Goal: Task Accomplishment & Management: Use online tool/utility

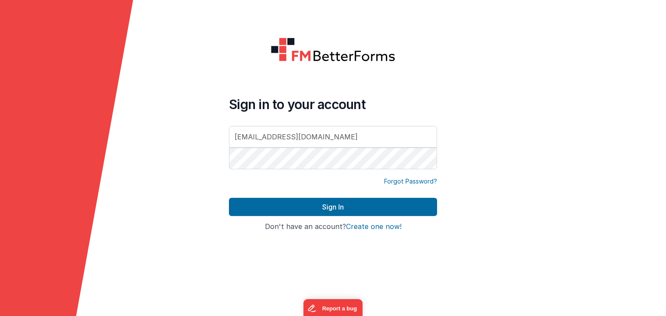
click at [457, 147] on form "Sign in to your account [EMAIL_ADDRESS][DOMAIN_NAME] Forgot Password? Sign In S…" at bounding box center [333, 158] width 666 height 316
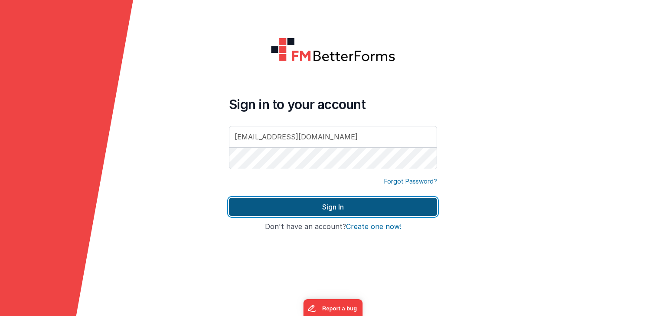
click at [383, 198] on button "Sign In" at bounding box center [333, 207] width 208 height 18
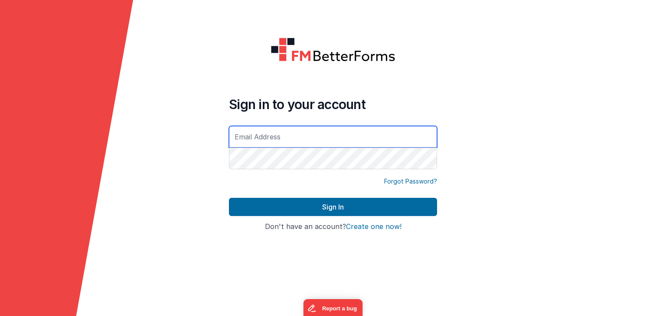
click at [402, 138] on input "text" at bounding box center [333, 137] width 208 height 22
paste input "[EMAIL_ADDRESS][DOMAIN_NAME]"
type input "[EMAIL_ADDRESS][DOMAIN_NAME]"
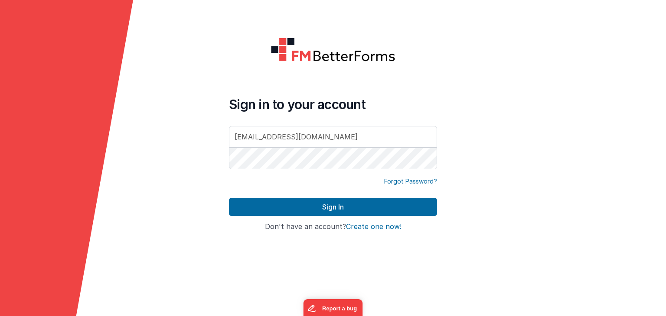
click at [529, 122] on form "Sign in to your account [EMAIL_ADDRESS][DOMAIN_NAME] Forgot Password? Sign In S…" at bounding box center [333, 158] width 666 height 316
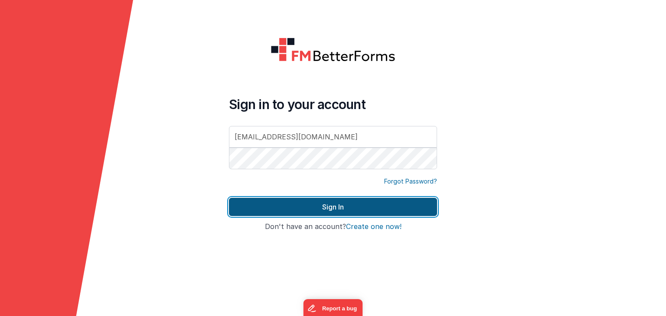
click at [408, 208] on button "Sign In" at bounding box center [333, 207] width 208 height 18
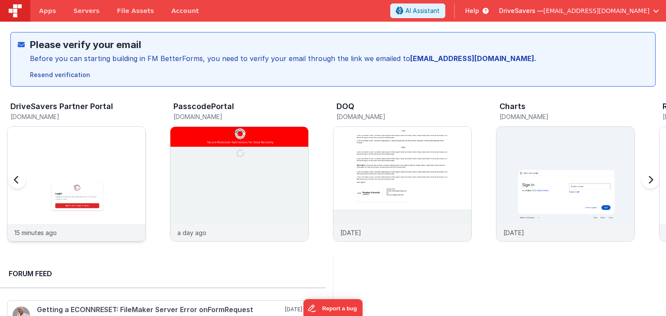
click at [117, 181] on img at bounding box center [76, 196] width 138 height 138
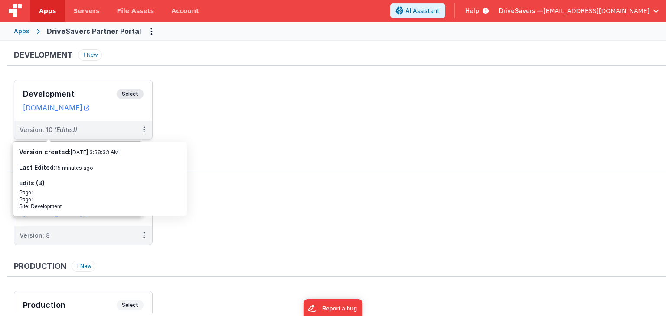
click at [72, 92] on h3 "Development" at bounding box center [70, 94] width 94 height 9
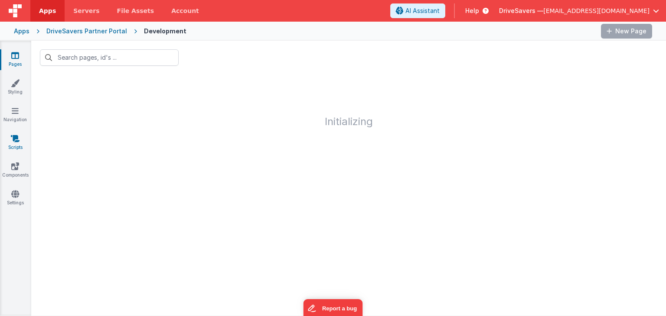
click at [14, 142] on icon at bounding box center [15, 138] width 9 height 9
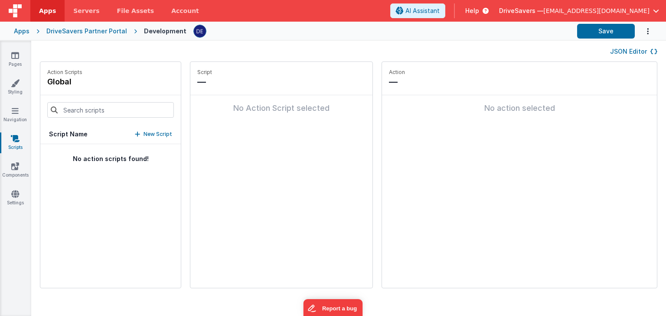
click at [26, 139] on link "Scripts" at bounding box center [15, 142] width 31 height 17
click at [16, 141] on icon at bounding box center [15, 138] width 9 height 9
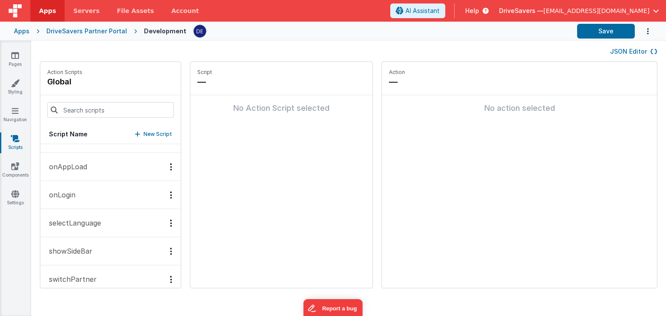
scroll to position [818, 0]
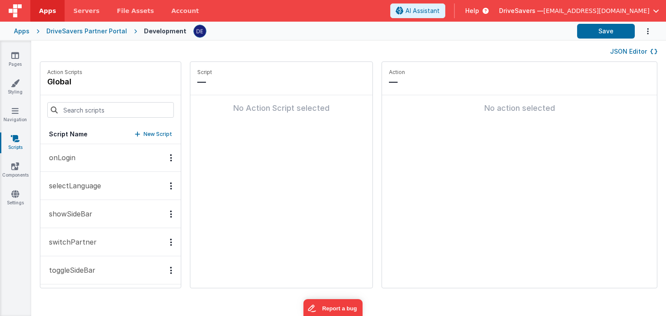
click at [120, 234] on button "switchPartner" at bounding box center [110, 242] width 140 height 28
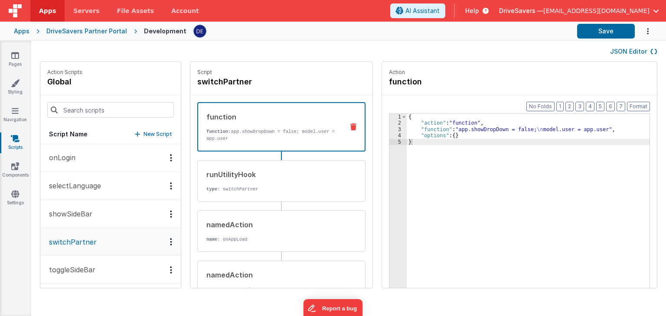
scroll to position [817, 0]
click at [277, 177] on div "runUtilityHook" at bounding box center [271, 174] width 131 height 10
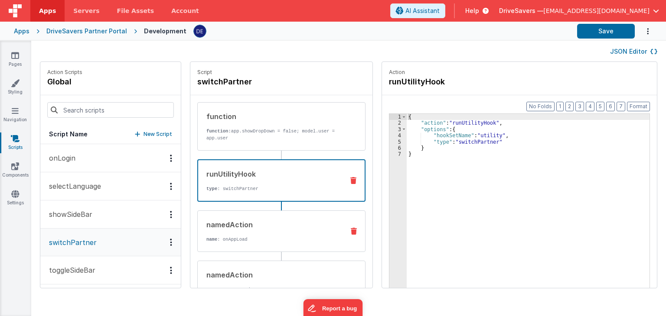
click at [262, 223] on div "namedAction" at bounding box center [271, 225] width 131 height 10
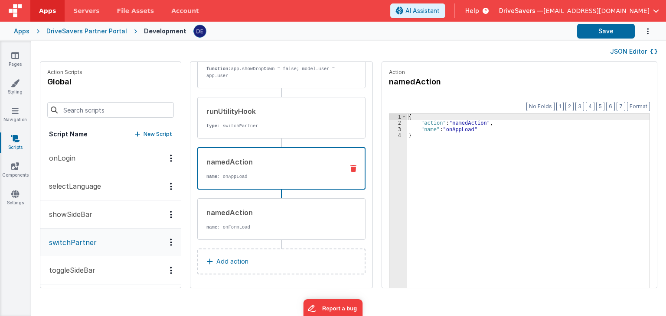
scroll to position [63, 0]
click at [249, 225] on p "name : onFormLoad" at bounding box center [271, 227] width 131 height 7
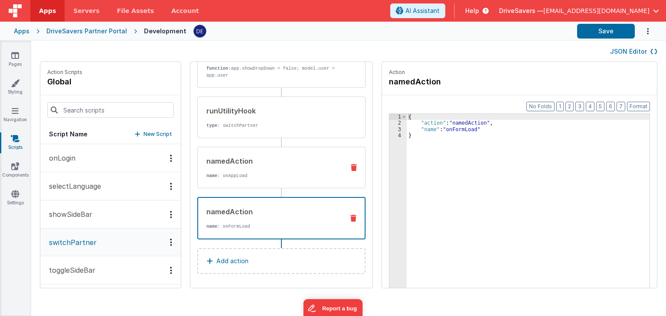
click at [242, 162] on div "namedAction" at bounding box center [271, 161] width 131 height 10
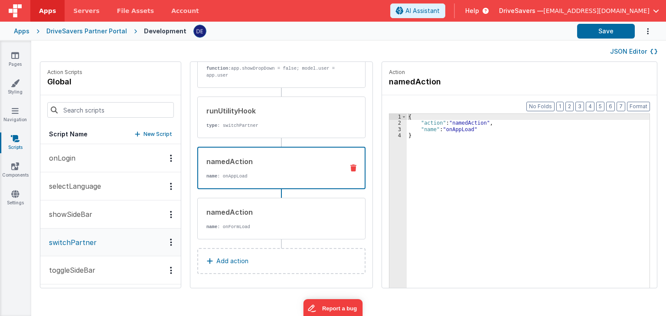
click at [99, 205] on button "showSideBar" at bounding box center [110, 215] width 140 height 28
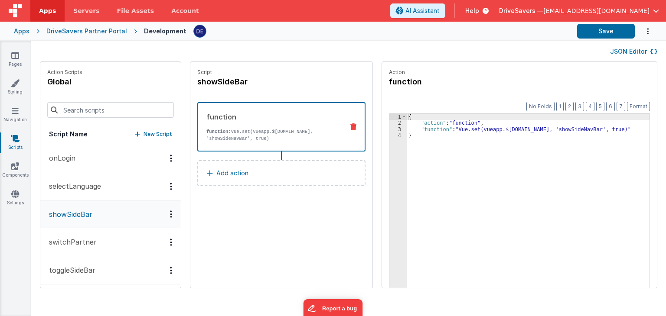
click at [94, 182] on p "selectLanguage" at bounding box center [72, 186] width 57 height 10
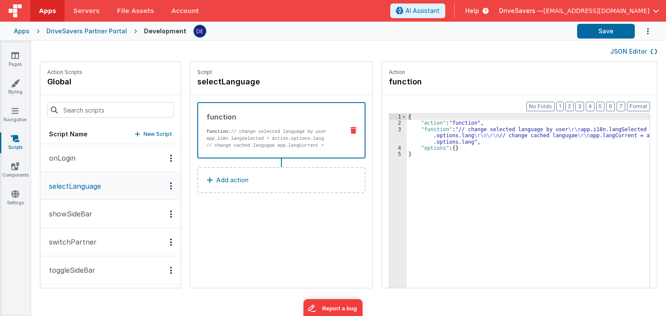
click at [96, 162] on button "onLogin" at bounding box center [110, 158] width 140 height 28
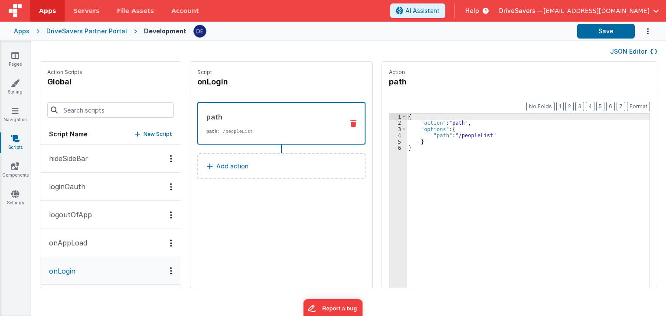
scroll to position [687, 0]
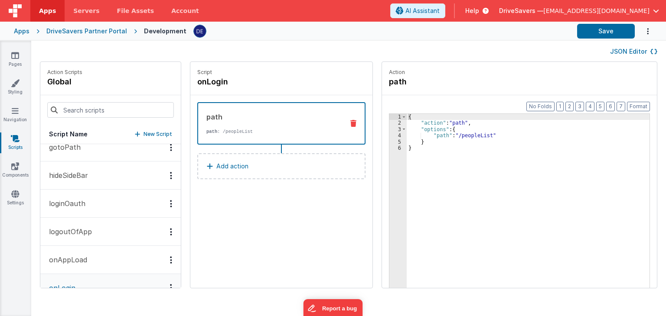
click at [99, 246] on button "onAppLoad" at bounding box center [110, 260] width 140 height 28
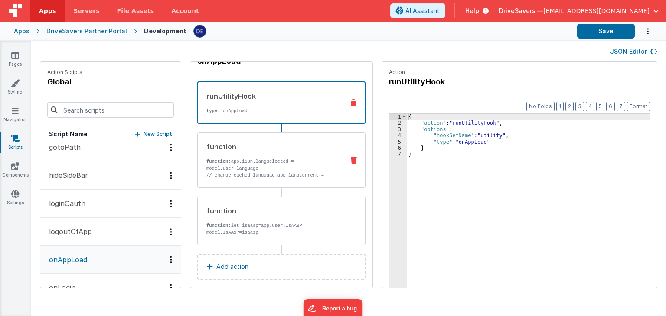
scroll to position [27, 0]
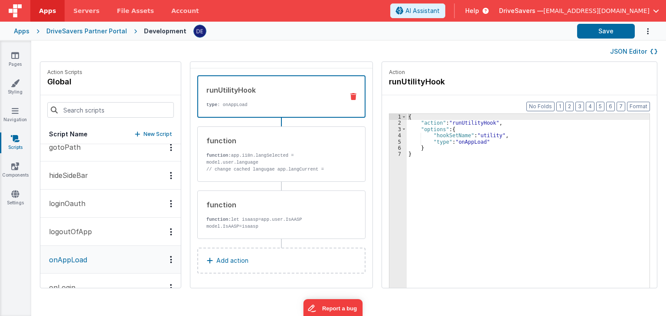
click at [150, 218] on button "logoutOfApp" at bounding box center [110, 232] width 140 height 28
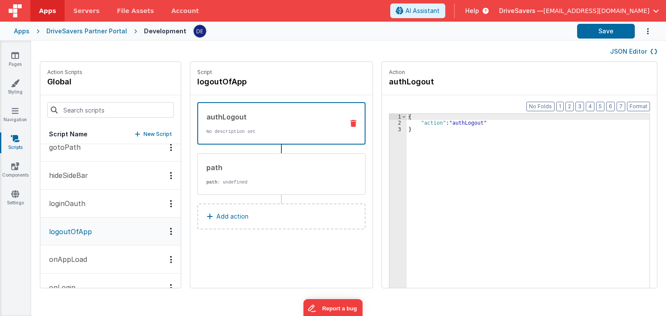
scroll to position [0, 0]
click at [116, 190] on button "loginOauth" at bounding box center [110, 204] width 140 height 28
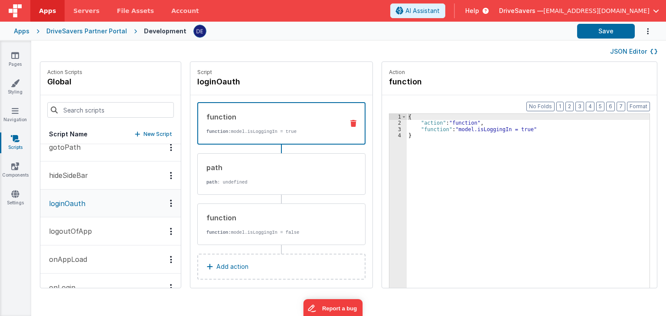
click at [113, 165] on button "hideSideBar" at bounding box center [110, 176] width 140 height 28
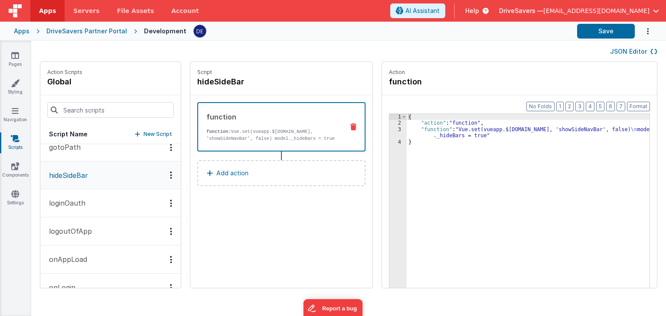
scroll to position [557, 0]
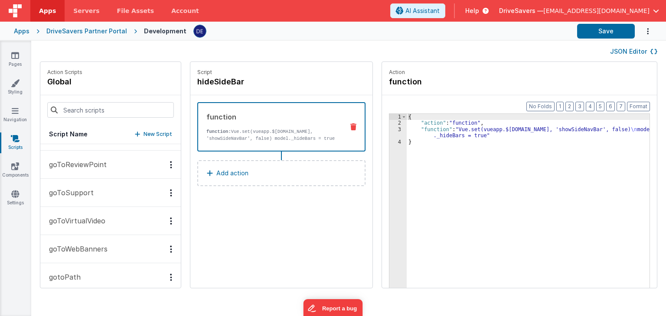
click at [106, 186] on button "goToSupport" at bounding box center [110, 193] width 140 height 28
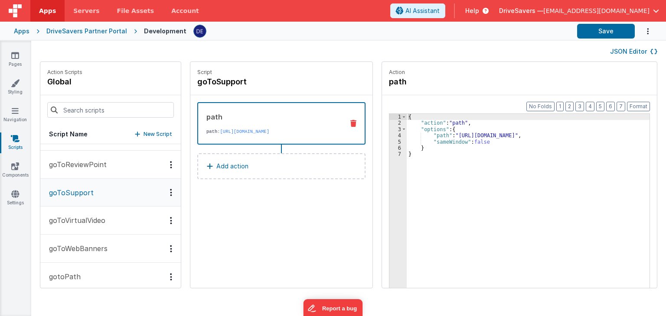
click at [110, 168] on button "goToReviewPoint" at bounding box center [110, 165] width 140 height 28
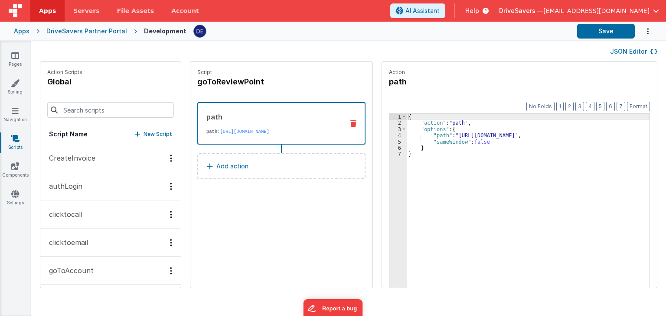
click at [106, 161] on button "CreateInvoice" at bounding box center [110, 158] width 140 height 28
click at [101, 187] on button "authLogin" at bounding box center [110, 186] width 140 height 28
click at [99, 211] on button "clicktocall" at bounding box center [110, 214] width 140 height 28
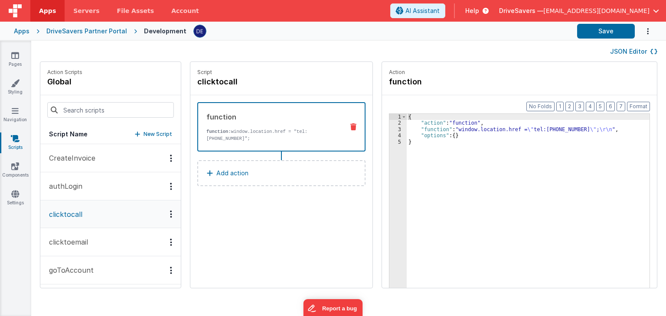
click at [95, 238] on button "clicktoemail" at bounding box center [110, 242] width 140 height 28
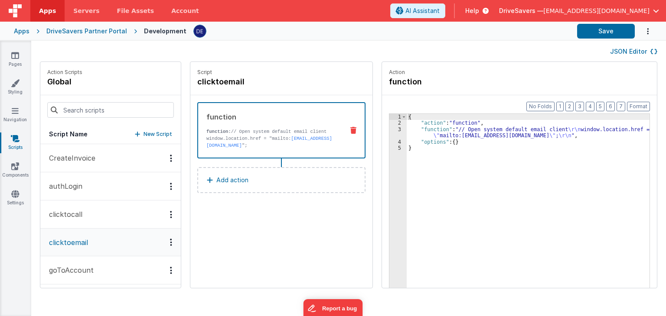
click at [94, 257] on button "goToAccount" at bounding box center [110, 271] width 140 height 28
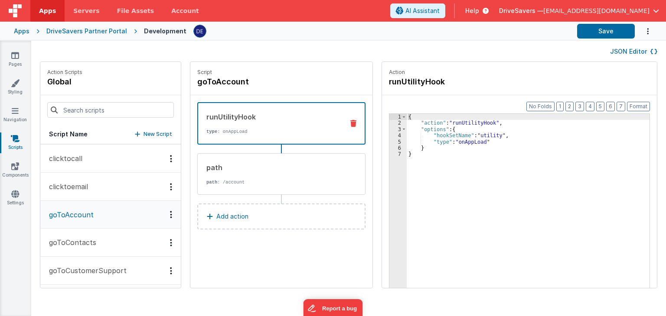
scroll to position [87, 0]
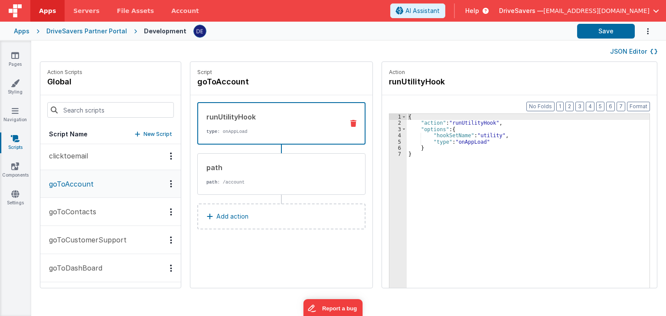
click at [95, 214] on button "goToContacts" at bounding box center [110, 212] width 140 height 28
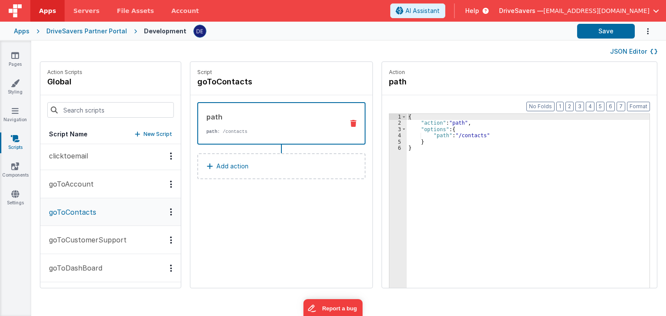
click at [95, 246] on button "goToCustomerSupport" at bounding box center [110, 240] width 140 height 28
click at [94, 261] on button "goToDashBoard" at bounding box center [110, 268] width 140 height 28
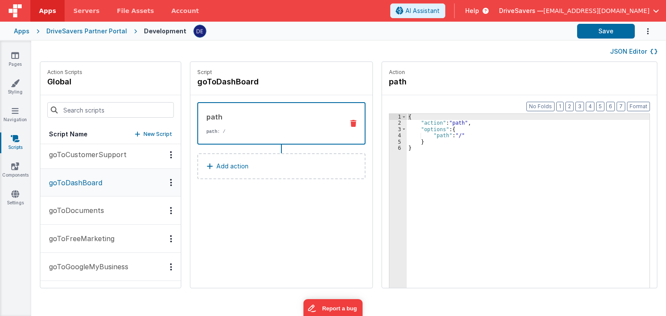
scroll to position [173, 0]
click at [95, 231] on button "goToFreeMarketing" at bounding box center [110, 238] width 140 height 28
click at [93, 211] on p "goToDocuments" at bounding box center [74, 210] width 60 height 10
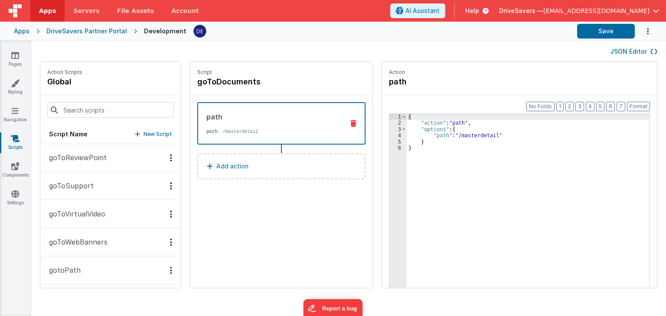
scroll to position [817, 0]
click at [83, 248] on button "switchPartner" at bounding box center [110, 242] width 140 height 28
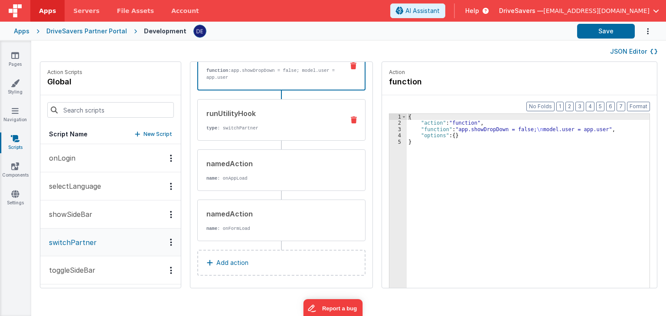
scroll to position [63, 0]
click at [90, 267] on p "toggleSideBar" at bounding box center [70, 270] width 52 height 10
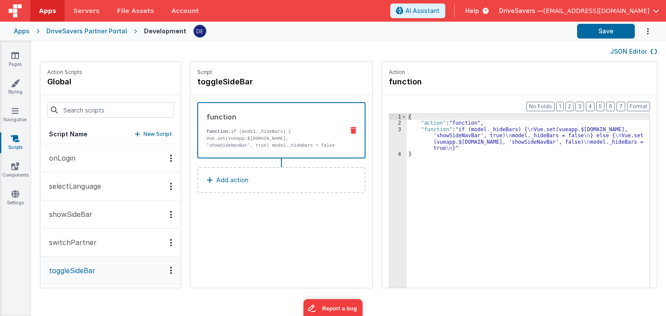
scroll to position [0, 0]
click at [104, 207] on button "showSideBar" at bounding box center [110, 215] width 140 height 28
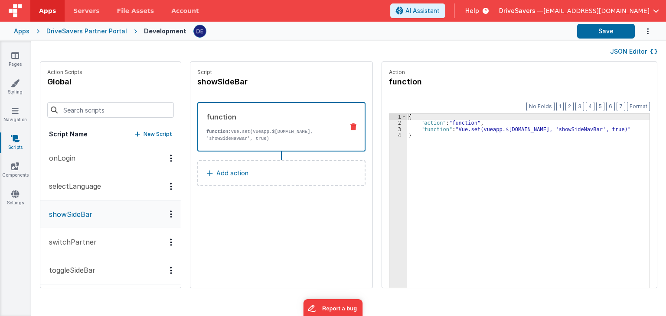
click at [104, 183] on button "selectLanguage" at bounding box center [110, 187] width 140 height 28
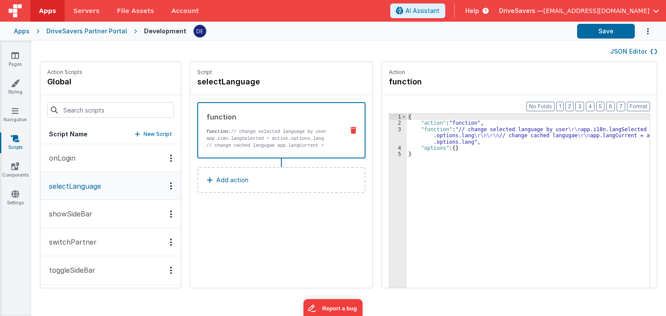
click at [104, 166] on button "onLogin" at bounding box center [110, 158] width 140 height 28
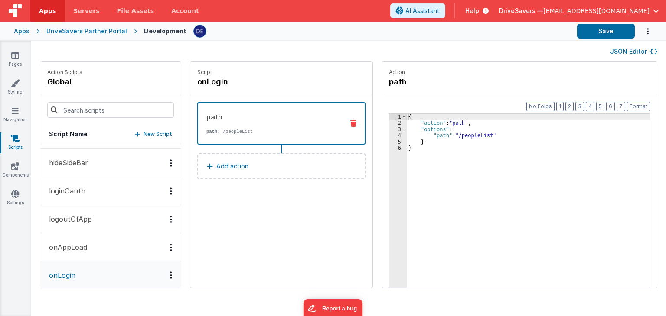
scroll to position [644, 0]
click at [93, 261] on button "logoutOfApp" at bounding box center [110, 275] width 140 height 28
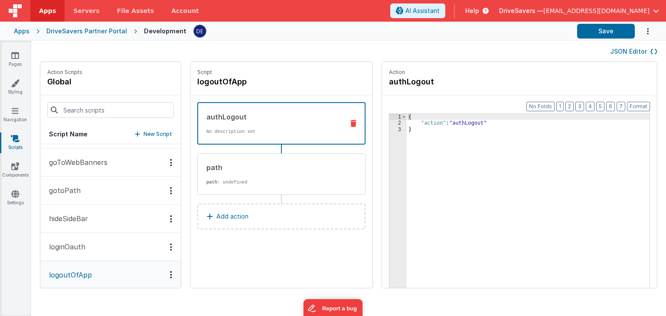
click at [92, 234] on button "loginOauth" at bounding box center [110, 247] width 140 height 28
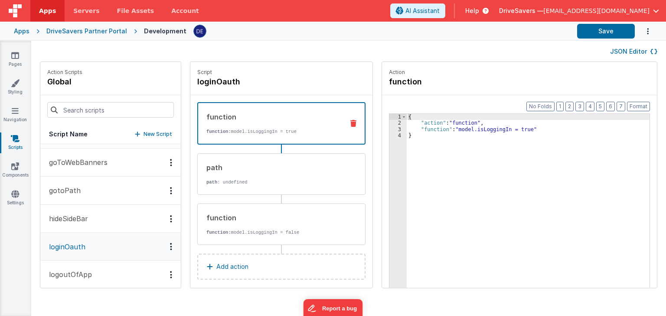
click at [93, 210] on button "hideSideBar" at bounding box center [110, 219] width 140 height 28
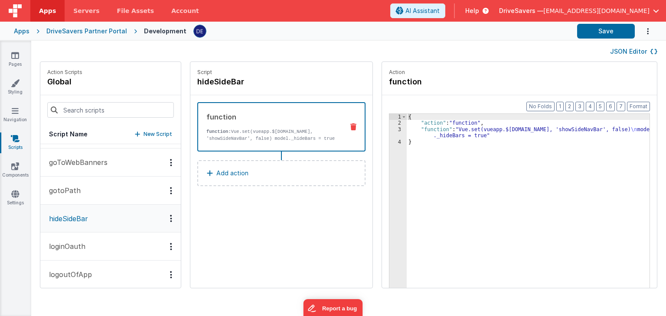
click at [93, 199] on button "gotoPath" at bounding box center [110, 191] width 140 height 28
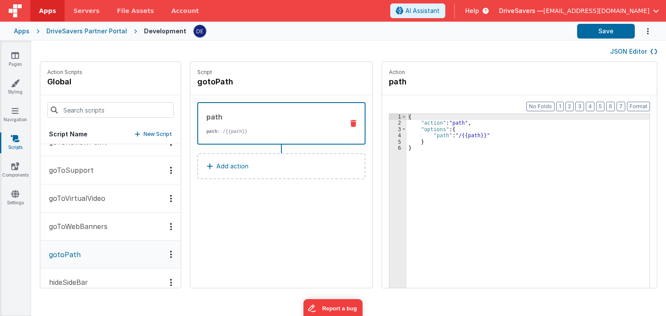
scroll to position [557, 0]
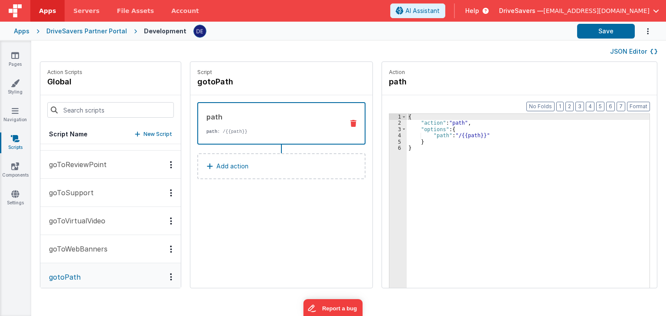
click at [93, 239] on button "goToWebBanners" at bounding box center [110, 249] width 140 height 28
click at [94, 228] on button "goToVirtualVideo" at bounding box center [110, 221] width 140 height 28
click at [91, 192] on button "goToSupport" at bounding box center [110, 193] width 140 height 28
click at [96, 172] on button "goToReviewPoint" at bounding box center [110, 165] width 140 height 28
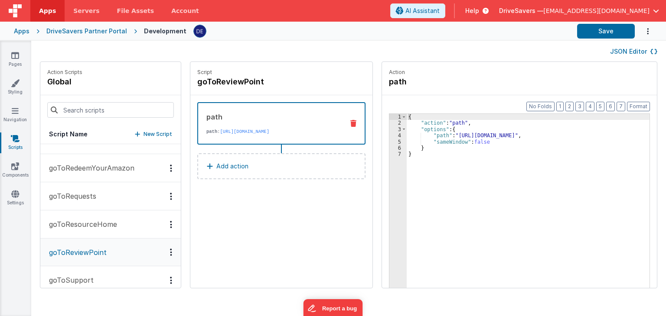
scroll to position [427, 0]
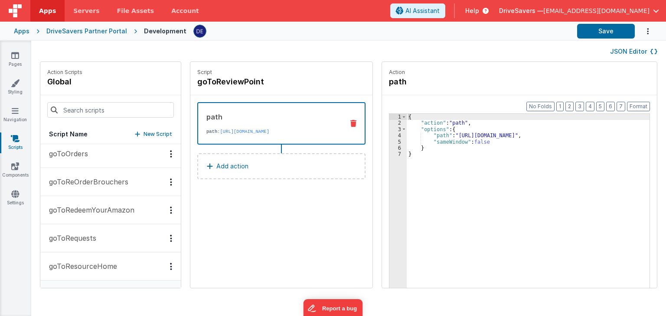
click at [96, 235] on button "goToRequests" at bounding box center [110, 239] width 140 height 28
click at [97, 205] on p "goToRedeemYourAmazon" at bounding box center [89, 210] width 91 height 10
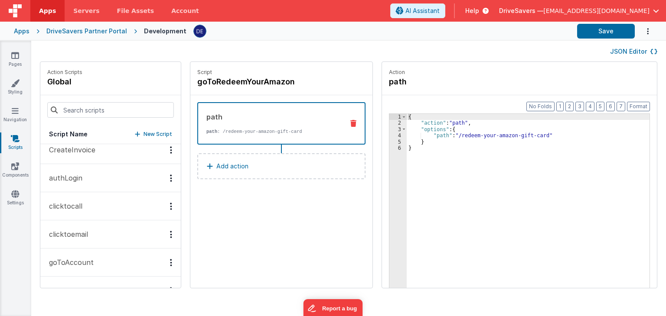
scroll to position [0, 0]
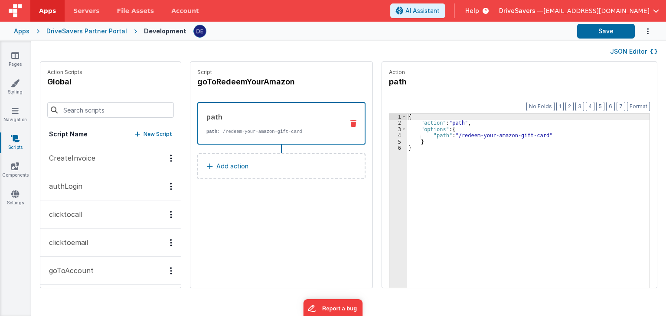
click at [71, 215] on p "clicktocall" at bounding box center [63, 214] width 39 height 10
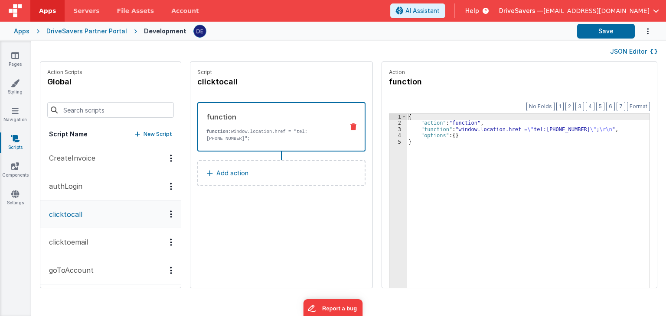
click at [74, 238] on p "clicktoemail" at bounding box center [66, 242] width 44 height 10
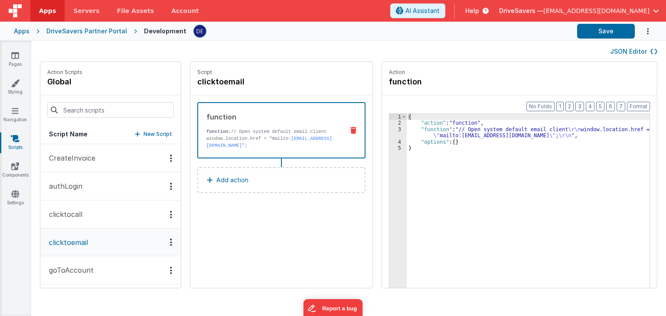
click at [75, 263] on button "goToAccount" at bounding box center [110, 271] width 140 height 28
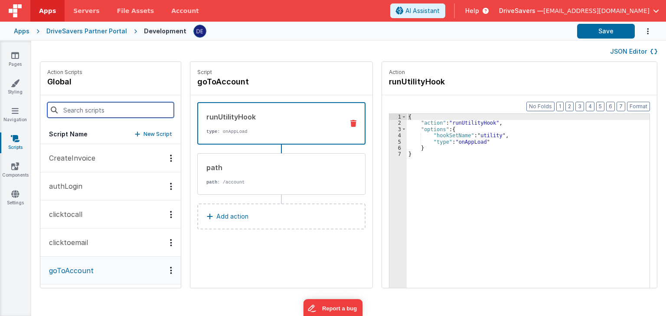
click at [120, 111] on input at bounding box center [110, 110] width 127 height 16
type input "l"
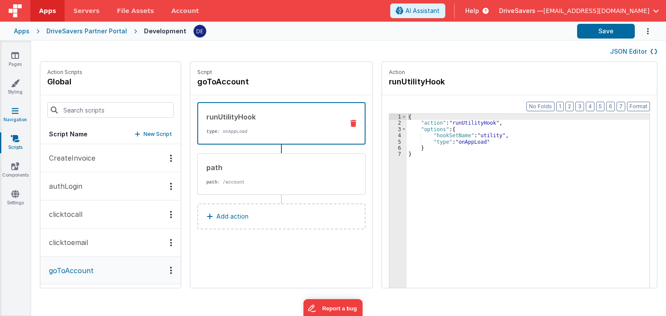
click at [16, 120] on link "Navigation" at bounding box center [15, 115] width 31 height 17
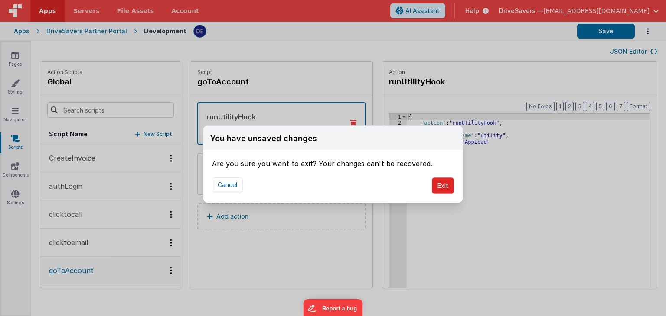
click at [443, 184] on button "Exit" at bounding box center [443, 186] width 22 height 16
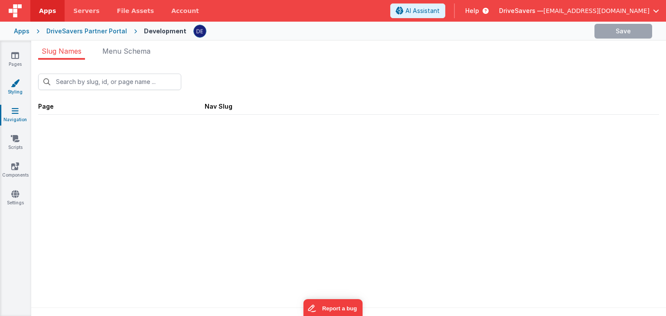
click at [19, 86] on icon at bounding box center [15, 83] width 9 height 9
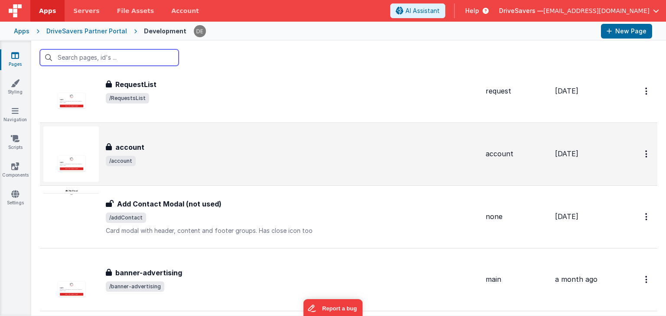
scroll to position [347, 0]
click at [183, 166] on div "account account /account" at bounding box center [260, 154] width 435 height 55
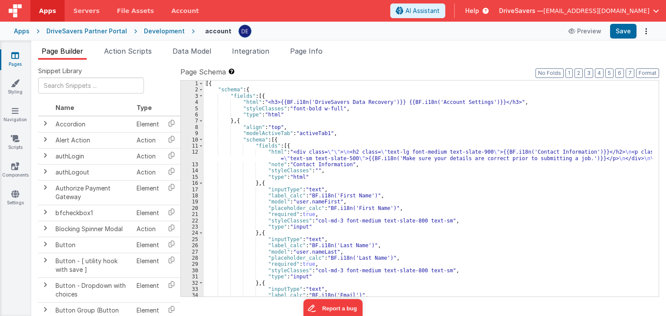
click at [132, 54] on span "Action Scripts" at bounding box center [128, 51] width 48 height 9
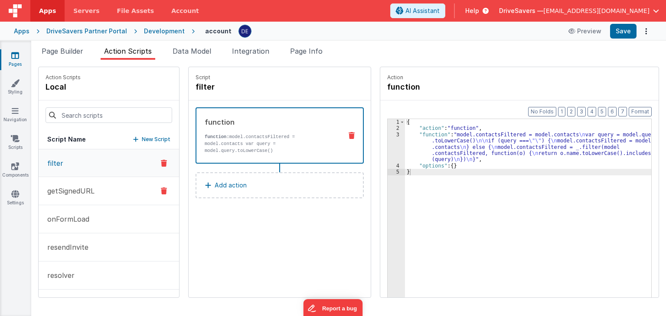
click at [73, 185] on button "getSignedURL" at bounding box center [109, 191] width 140 height 28
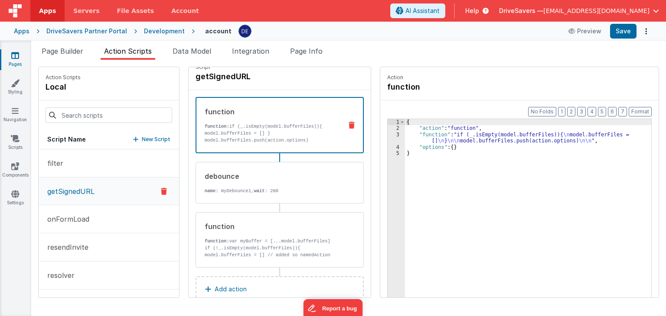
scroll to position [29, 0]
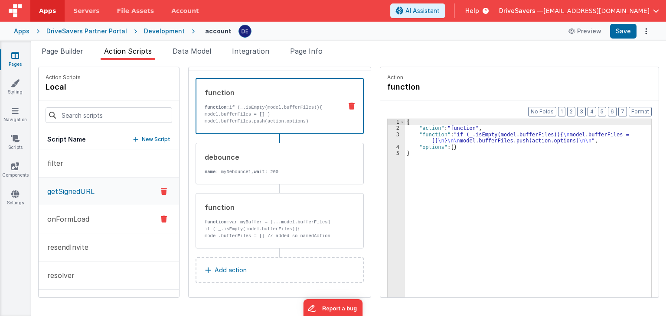
click at [111, 220] on button "onFormLoad" at bounding box center [109, 219] width 140 height 28
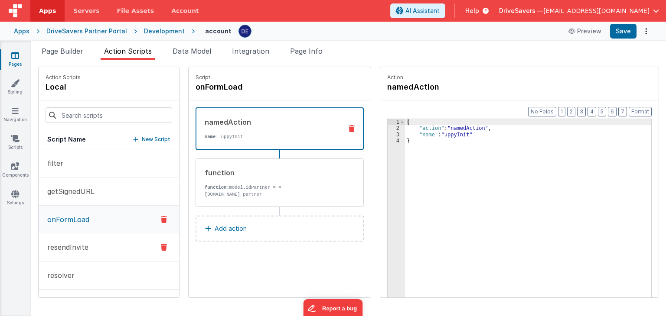
click at [103, 241] on button "resendInvite" at bounding box center [109, 248] width 140 height 28
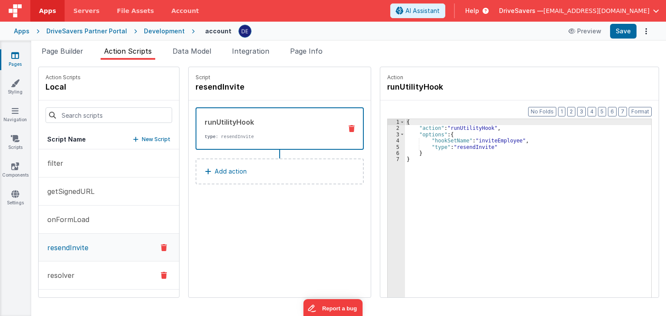
click at [95, 266] on button "resolver" at bounding box center [109, 276] width 140 height 28
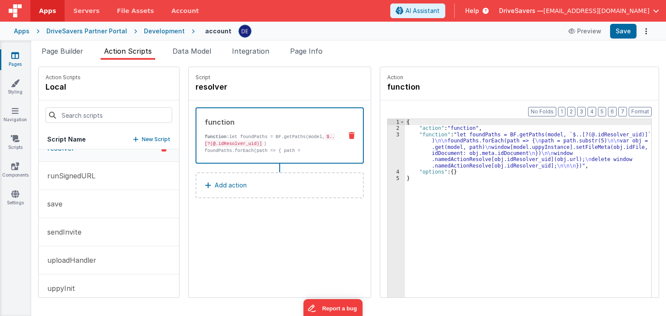
scroll to position [130, 0]
click at [102, 208] on button "save" at bounding box center [109, 202] width 140 height 28
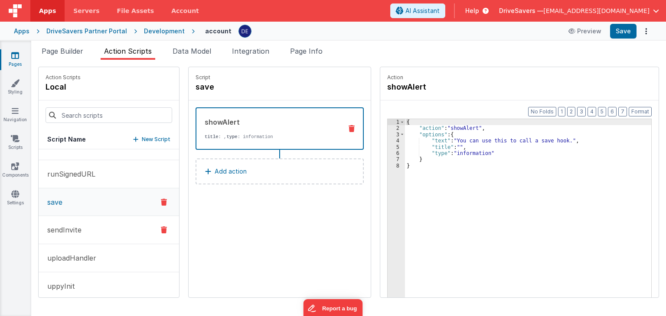
click at [97, 229] on button "sendInvite" at bounding box center [109, 230] width 140 height 28
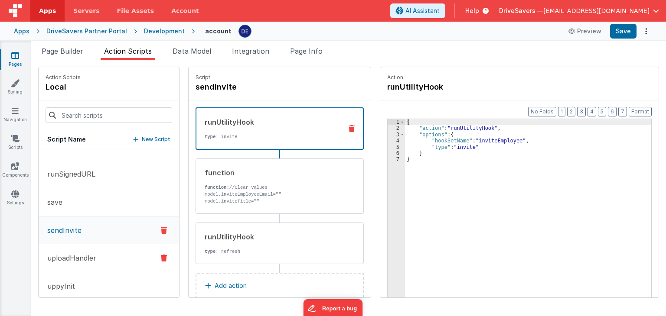
click at [94, 251] on button "uploadHandler" at bounding box center [109, 258] width 140 height 28
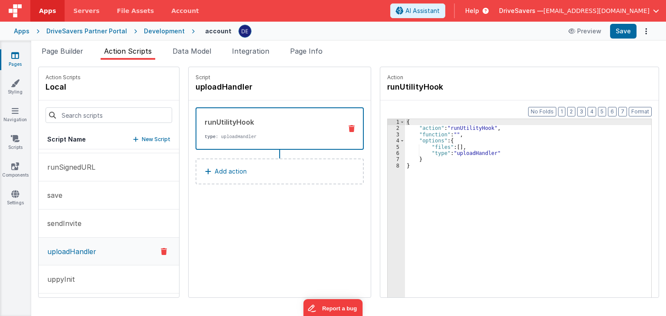
scroll to position [139, 0]
click at [94, 254] on p "uploadHandler" at bounding box center [69, 250] width 54 height 10
click at [90, 269] on button "uppyInit" at bounding box center [109, 278] width 140 height 28
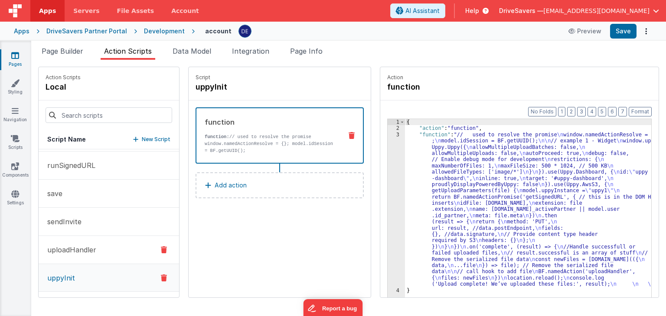
click at [88, 247] on p "uploadHandler" at bounding box center [69, 250] width 54 height 10
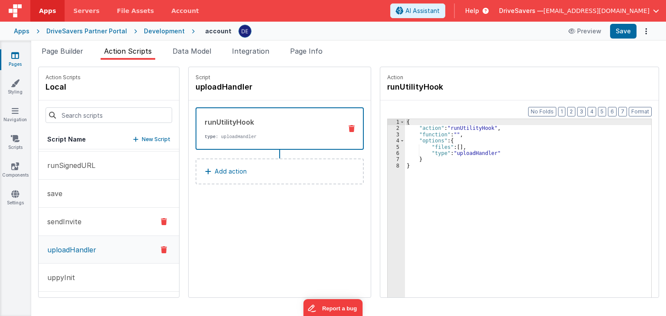
drag, startPoint x: 88, startPoint y: 221, endPoint x: 88, endPoint y: 212, distance: 9.1
click at [88, 221] on button "sendInvite" at bounding box center [109, 222] width 140 height 28
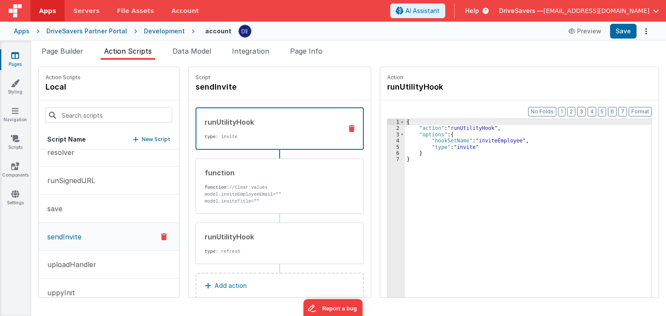
scroll to position [95, 0]
click at [88, 235] on button "save" at bounding box center [109, 237] width 140 height 28
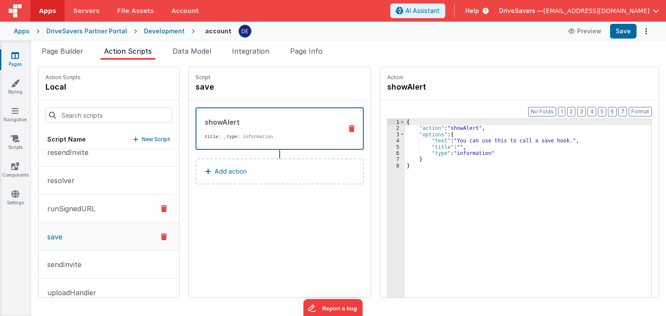
click at [84, 197] on button "runSignedURL" at bounding box center [109, 209] width 140 height 28
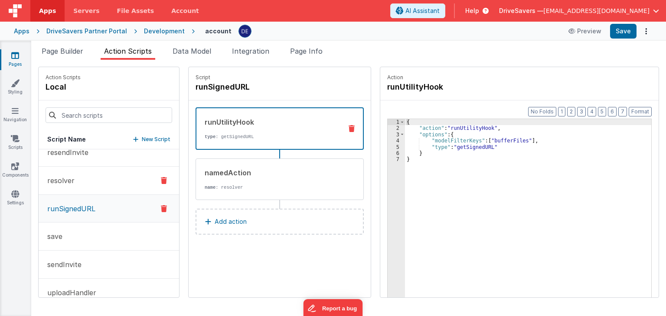
click at [84, 185] on button "resolver" at bounding box center [109, 181] width 140 height 28
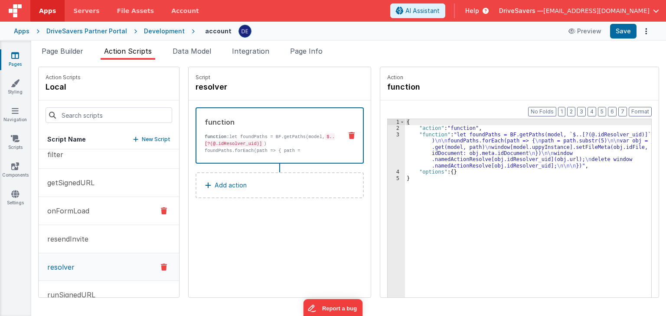
scroll to position [9, 0]
click at [88, 233] on button "resendInvite" at bounding box center [109, 239] width 140 height 28
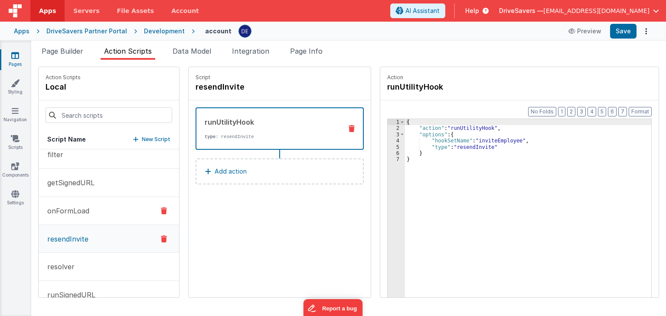
click at [85, 210] on p "onFormLoad" at bounding box center [65, 211] width 47 height 10
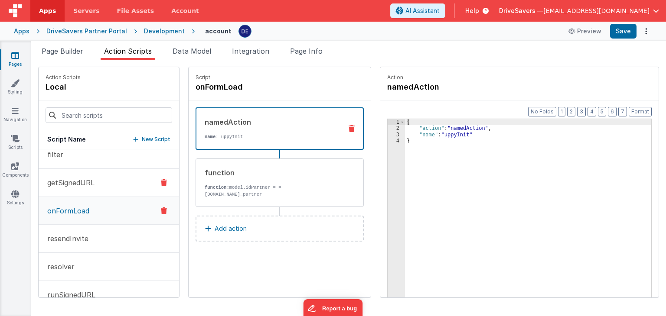
click at [86, 185] on p "getSignedURL" at bounding box center [68, 183] width 52 height 10
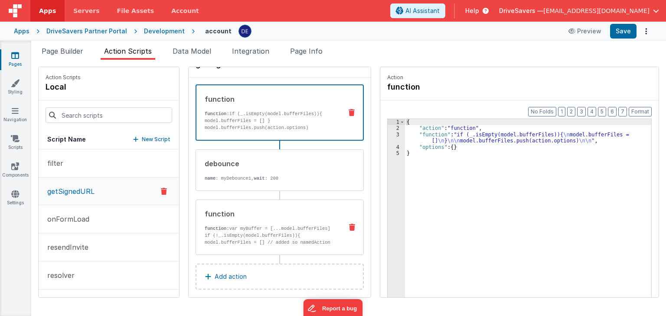
scroll to position [29, 0]
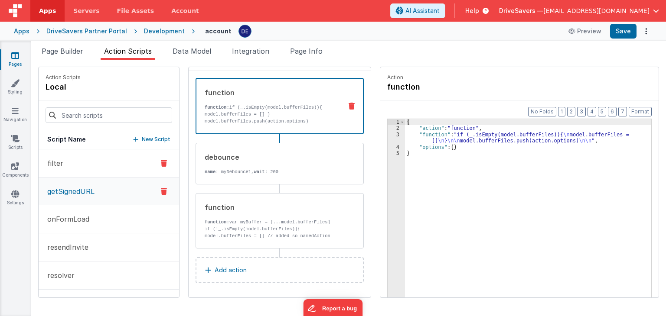
click at [96, 163] on button "filter" at bounding box center [109, 164] width 140 height 28
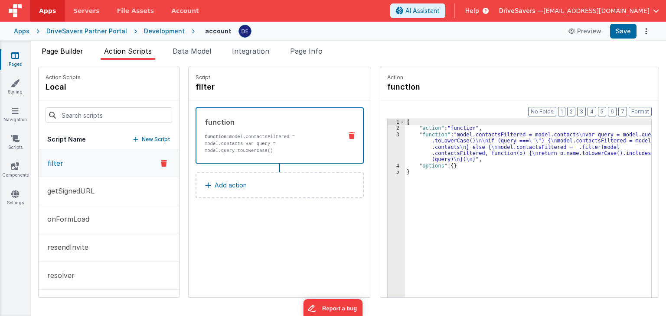
click at [69, 52] on span "Page Builder" at bounding box center [63, 51] width 42 height 9
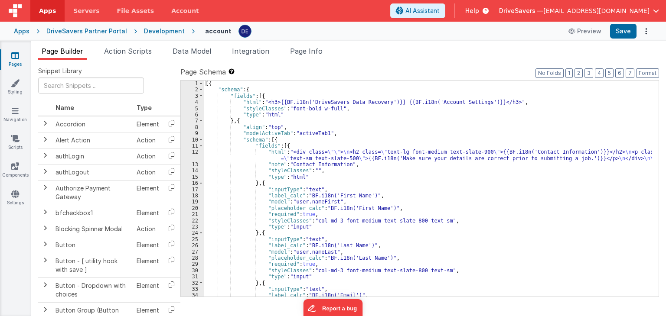
click at [12, 52] on icon at bounding box center [15, 55] width 8 height 9
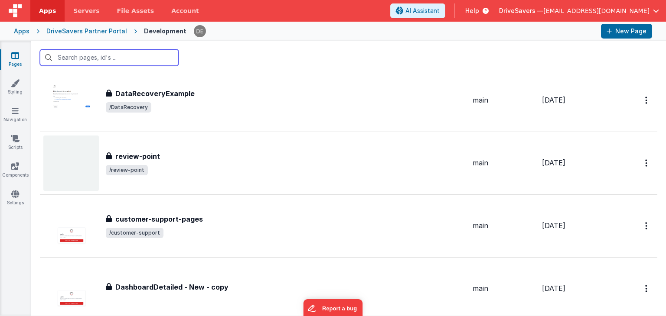
scroll to position [2517, 0]
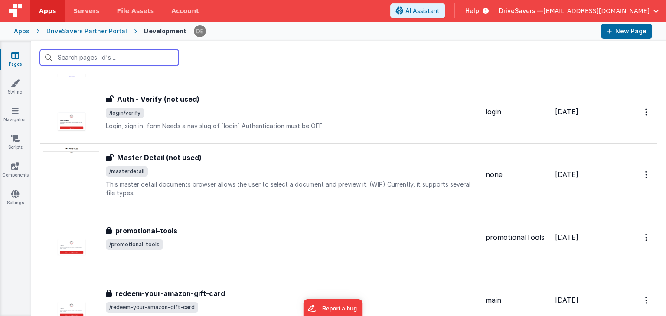
click at [112, 59] on input "text" at bounding box center [109, 57] width 139 height 16
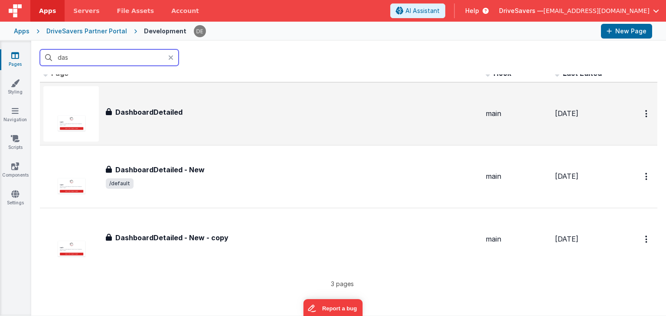
scroll to position [0, 0]
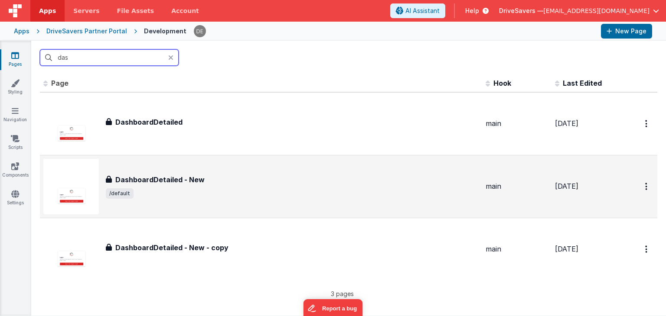
type input "das"
click at [143, 193] on span "/default" at bounding box center [292, 194] width 373 height 10
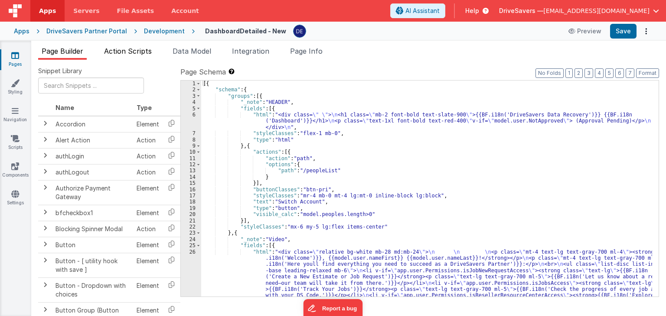
click at [141, 52] on span "Action Scripts" at bounding box center [128, 51] width 48 height 9
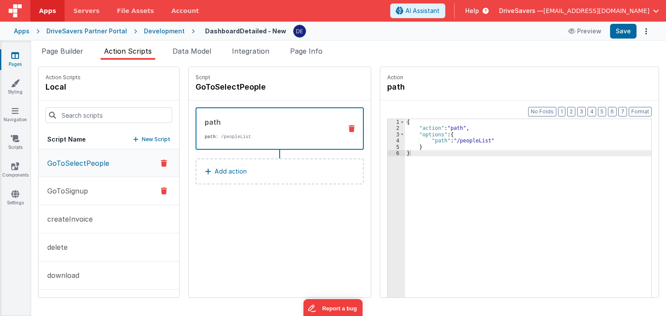
click at [85, 180] on button "GoToSignup" at bounding box center [109, 191] width 140 height 28
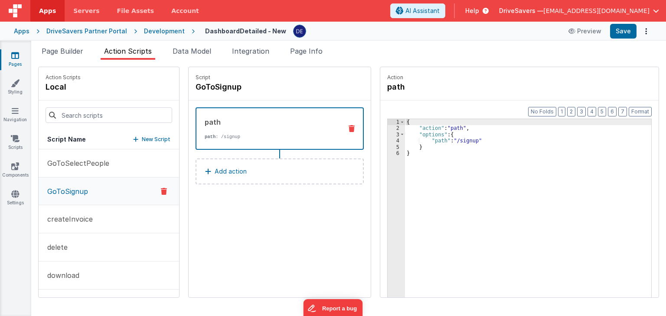
click at [85, 202] on button "GoToSignup" at bounding box center [109, 192] width 140 height 28
click at [83, 215] on p "createInvoice" at bounding box center [67, 219] width 51 height 10
click at [77, 247] on button "delete" at bounding box center [109, 248] width 140 height 28
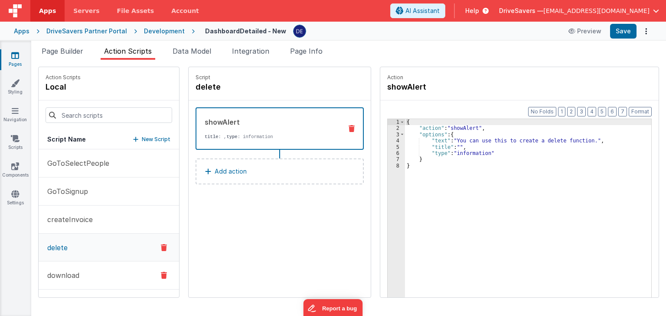
click at [77, 281] on button "download" at bounding box center [109, 276] width 140 height 28
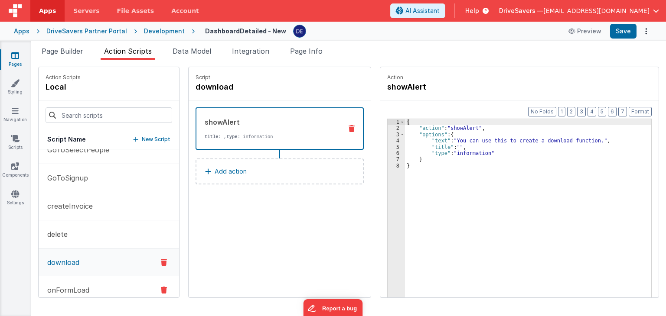
scroll to position [54, 0]
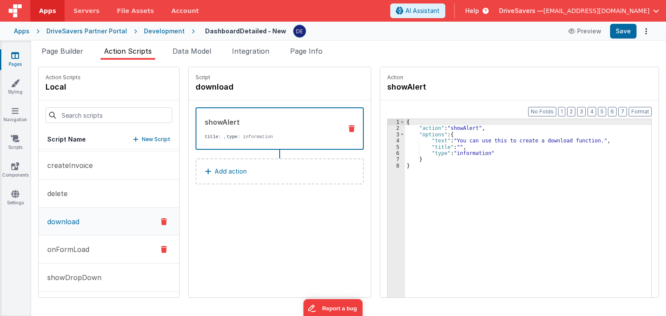
click at [71, 253] on p "onFormLoad" at bounding box center [65, 249] width 47 height 10
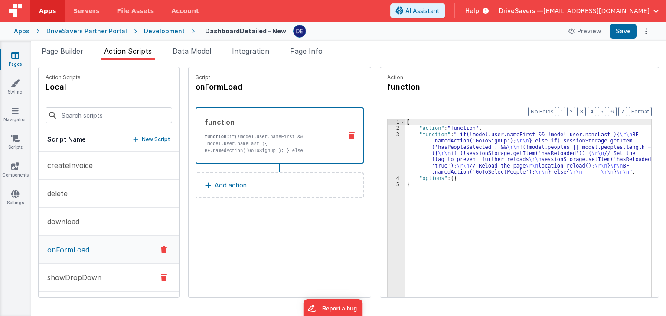
click at [72, 273] on p "showDropDown" at bounding box center [71, 278] width 59 height 10
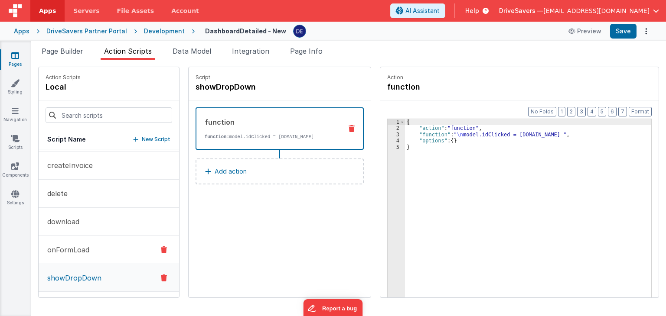
click at [73, 248] on p "onFormLoad" at bounding box center [65, 250] width 47 height 10
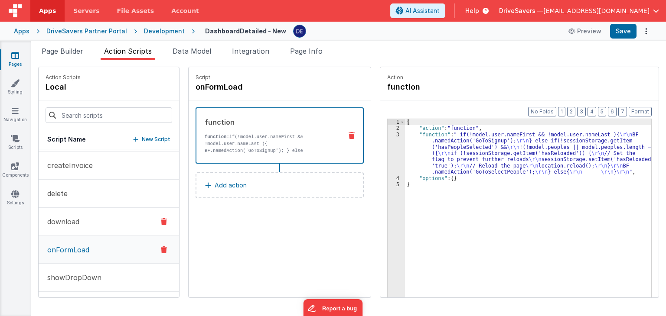
click at [73, 231] on button "download" at bounding box center [109, 222] width 140 height 28
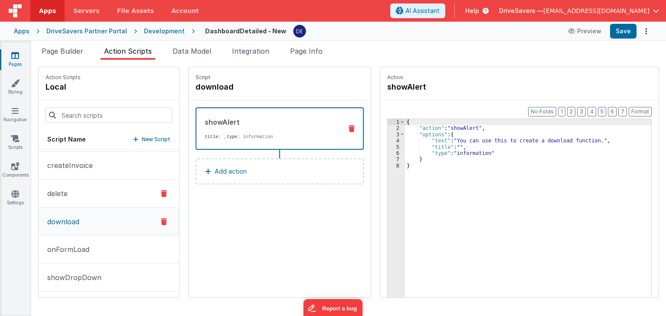
click at [73, 205] on button "delete" at bounding box center [109, 194] width 140 height 28
click at [73, 180] on button "delete" at bounding box center [109, 194] width 140 height 28
click at [72, 173] on button "createInvoice" at bounding box center [109, 166] width 140 height 28
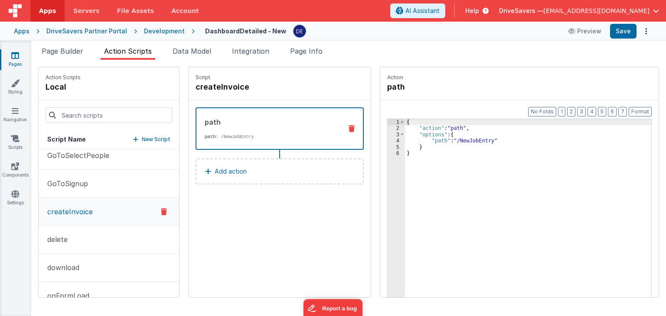
scroll to position [0, 0]
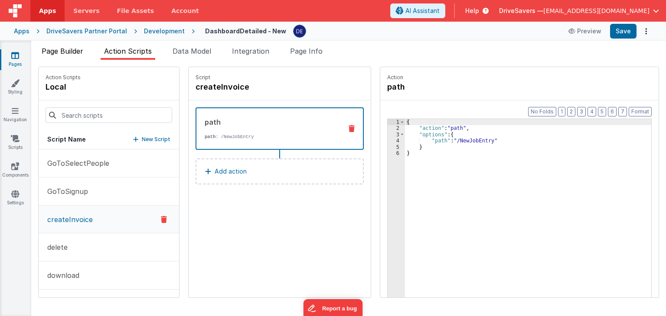
drag, startPoint x: 69, startPoint y: 46, endPoint x: 71, endPoint y: 51, distance: 4.5
click at [69, 47] on li "Page Builder" at bounding box center [62, 53] width 49 height 14
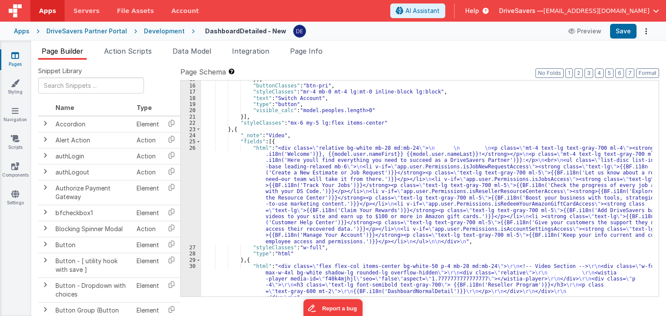
scroll to position [152, 0]
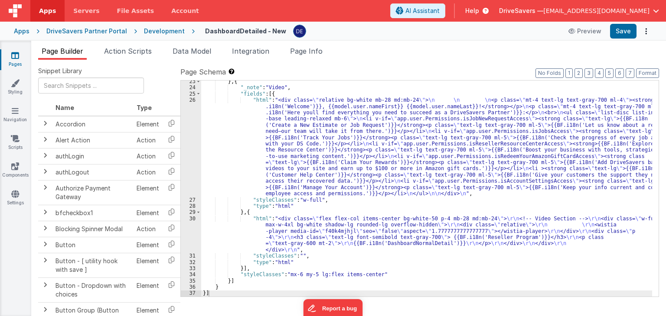
click at [148, 35] on div "Development" at bounding box center [164, 31] width 41 height 9
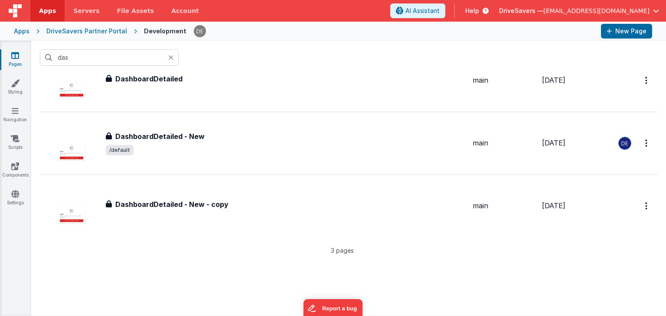
click at [172, 59] on icon at bounding box center [170, 57] width 5 height 7
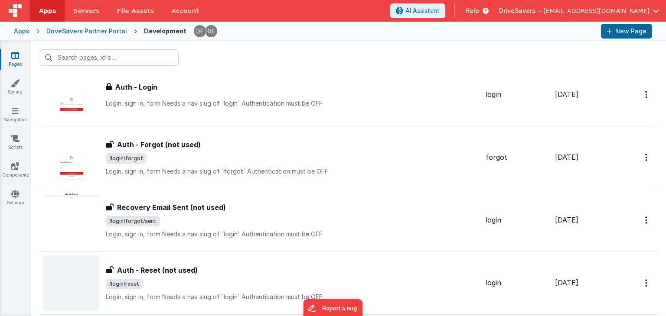
scroll to position [1214, 0]
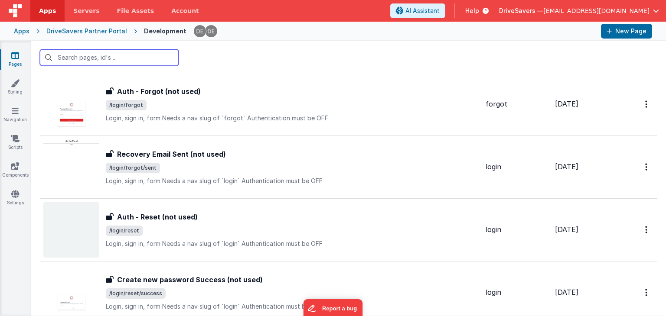
click at [121, 62] on input "text" at bounding box center [109, 57] width 139 height 16
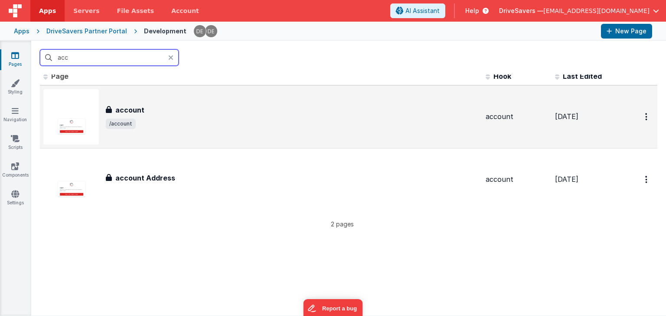
scroll to position [0, 0]
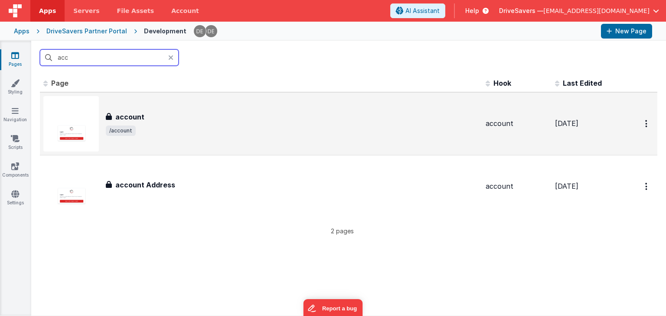
type input "acc"
click at [156, 127] on span "/account" at bounding box center [292, 131] width 373 height 10
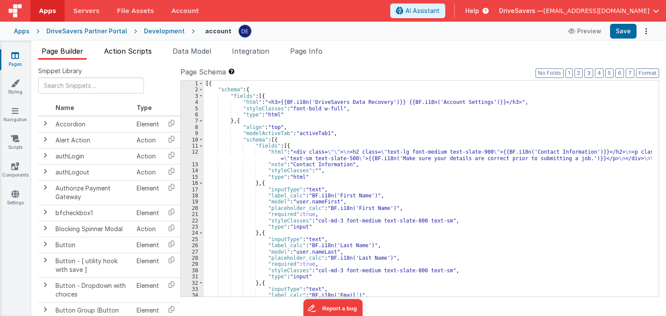
click at [121, 50] on span "Action Scripts" at bounding box center [128, 51] width 48 height 9
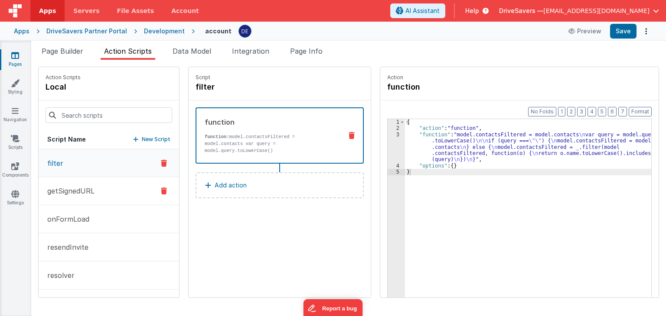
click at [74, 184] on button "getSignedURL" at bounding box center [109, 191] width 140 height 28
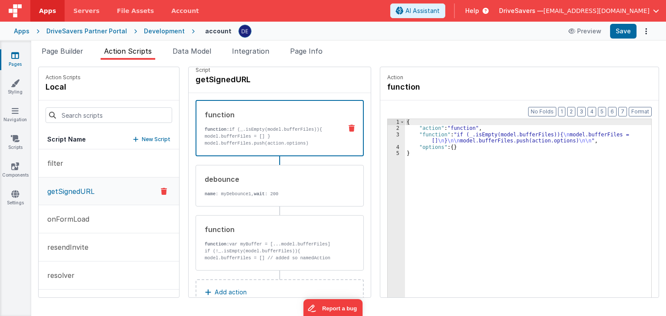
scroll to position [29, 0]
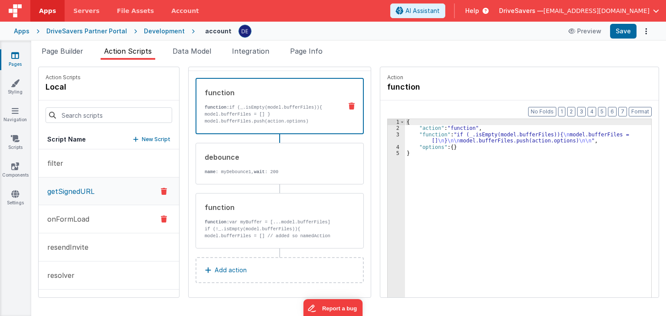
click at [81, 215] on p "onFormLoad" at bounding box center [65, 219] width 47 height 10
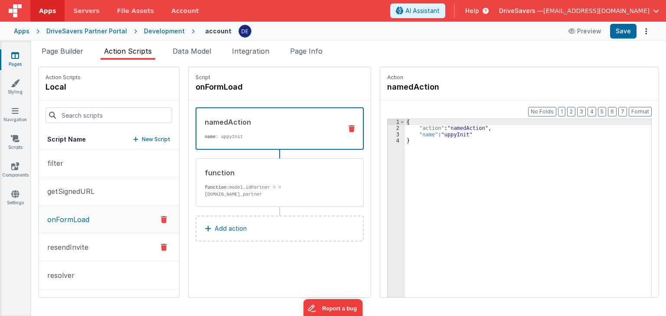
click at [81, 241] on button "resendInvite" at bounding box center [109, 248] width 140 height 28
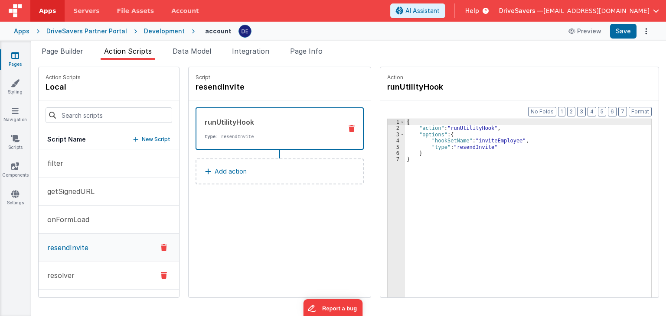
click at [78, 278] on button "resolver" at bounding box center [109, 276] width 140 height 28
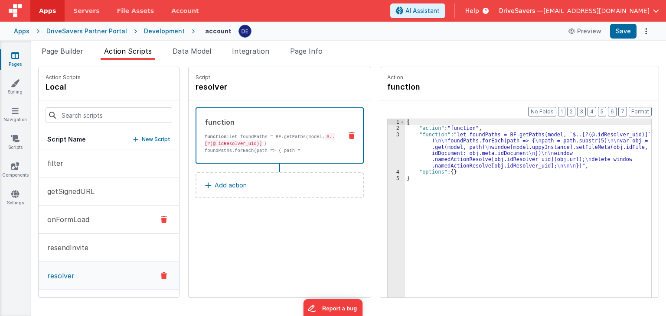
scroll to position [43, 0]
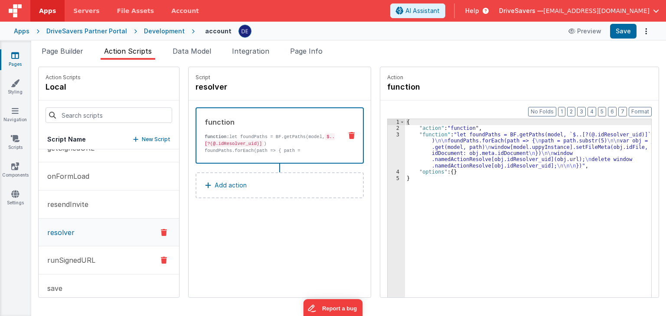
click at [78, 264] on p "runSignedURL" at bounding box center [68, 260] width 53 height 10
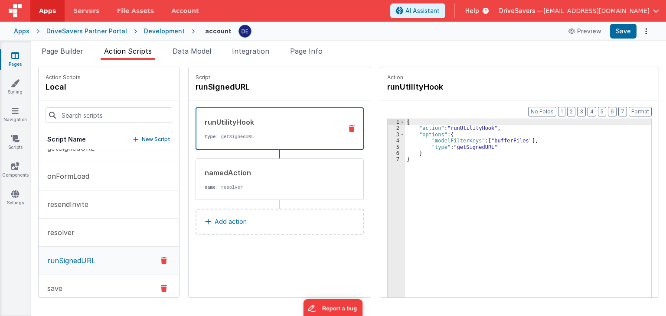
click at [73, 279] on button "save" at bounding box center [109, 289] width 140 height 28
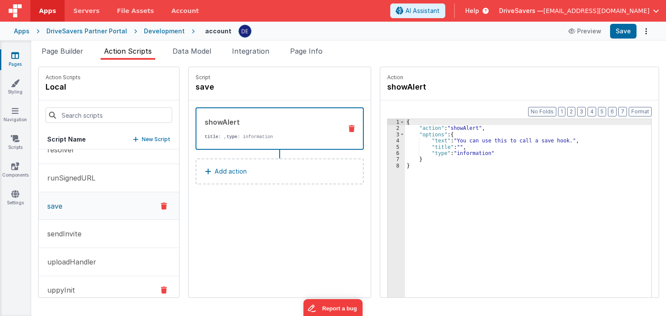
scroll to position [139, 0]
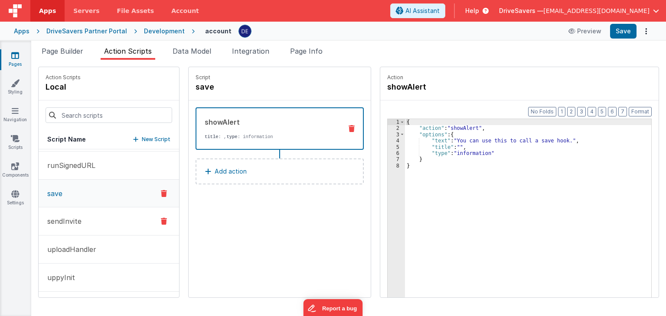
click at [68, 214] on button "sendInvite" at bounding box center [109, 222] width 140 height 28
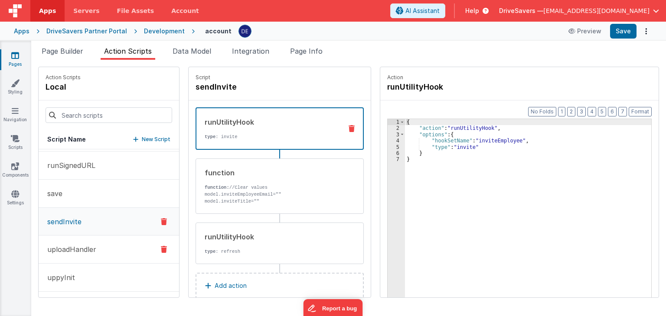
click at [69, 247] on p "uploadHandler" at bounding box center [69, 249] width 54 height 10
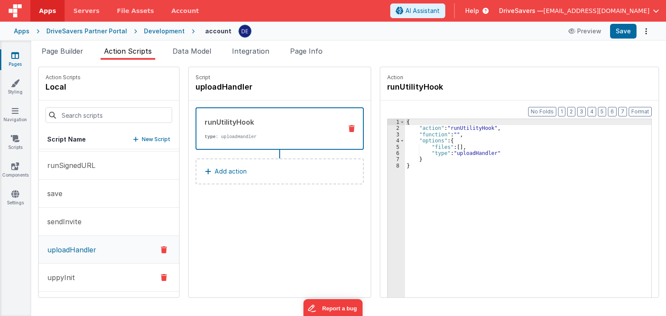
click at [70, 270] on button "uppyInit" at bounding box center [109, 278] width 140 height 28
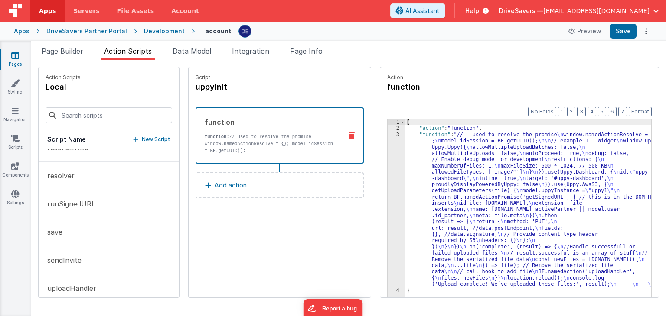
scroll to position [0, 0]
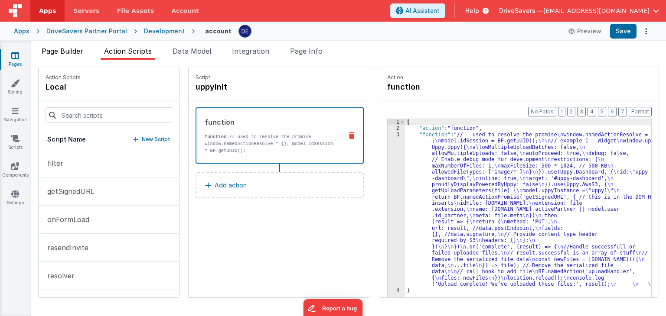
click at [78, 51] on span "Page Builder" at bounding box center [63, 51] width 42 height 9
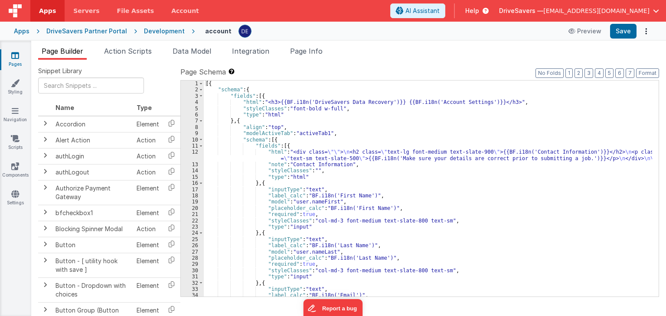
click at [148, 31] on div "Development" at bounding box center [164, 31] width 41 height 9
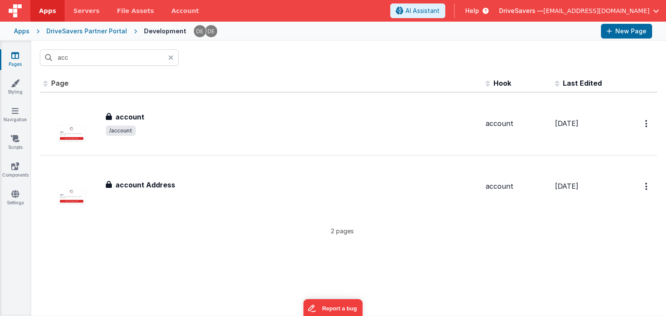
click at [172, 58] on icon at bounding box center [170, 57] width 5 height 7
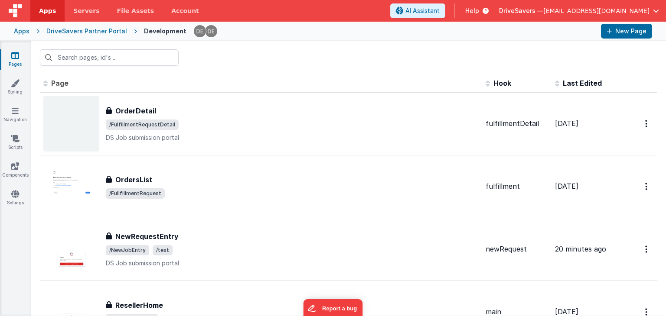
click at [212, 58] on div at bounding box center [348, 58] width 635 height 34
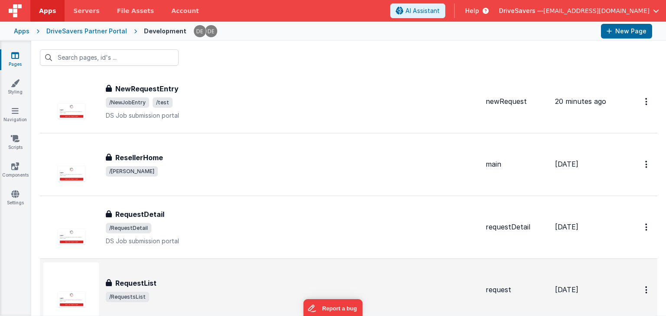
scroll to position [43, 0]
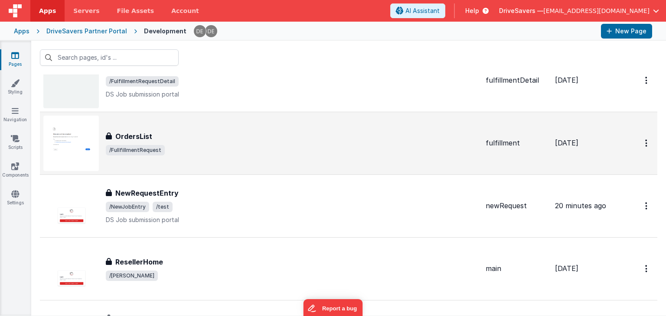
click at [172, 132] on div "OrdersList" at bounding box center [292, 136] width 373 height 10
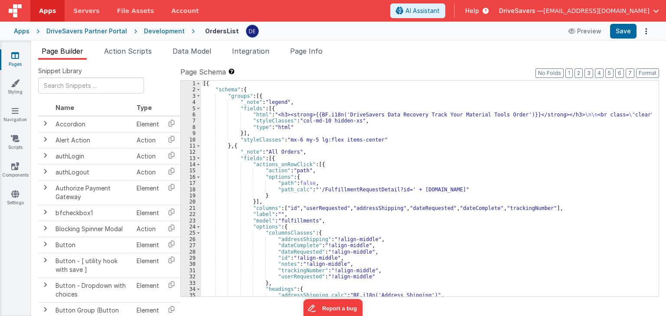
click at [132, 60] on div "Snippet Library Name Type Accordion Element Alert Action Action authLogin Actio…" at bounding box center [348, 195] width 635 height 270
click at [132, 52] on span "Action Scripts" at bounding box center [128, 51] width 48 height 9
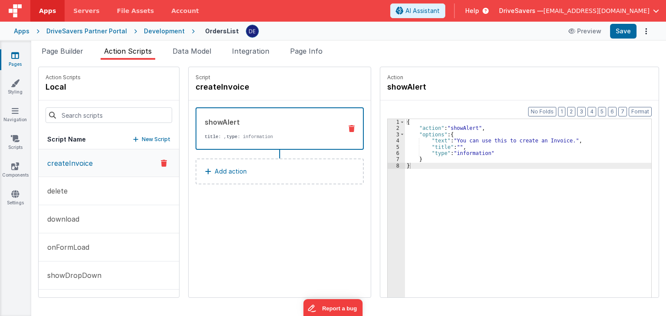
click at [78, 163] on p "createInvoice" at bounding box center [67, 163] width 51 height 10
click at [76, 201] on button "delete" at bounding box center [109, 191] width 140 height 28
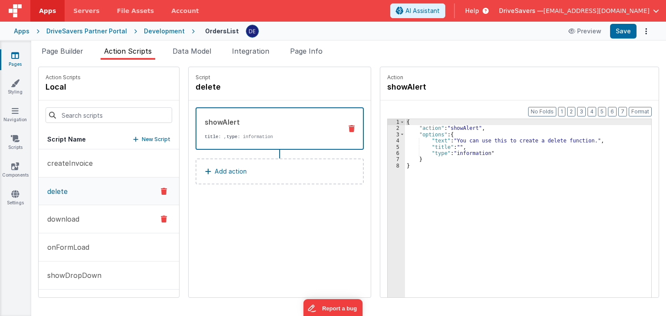
click at [77, 222] on p "download" at bounding box center [60, 219] width 37 height 10
click at [78, 244] on p "onFormLoad" at bounding box center [65, 247] width 47 height 10
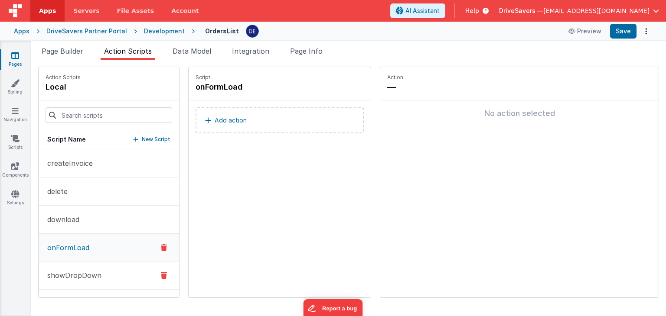
click at [76, 272] on p "showDropDown" at bounding box center [71, 275] width 59 height 10
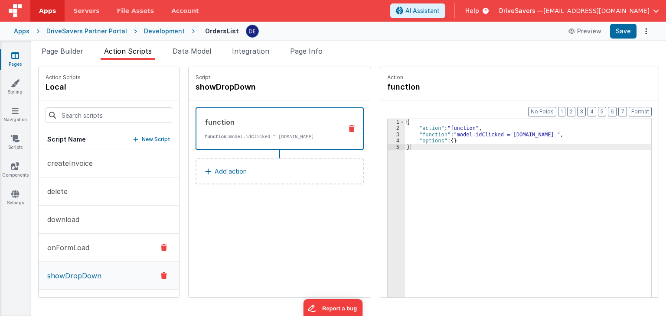
click at [76, 248] on p "onFormLoad" at bounding box center [65, 248] width 47 height 10
click at [75, 217] on p "download" at bounding box center [60, 220] width 37 height 10
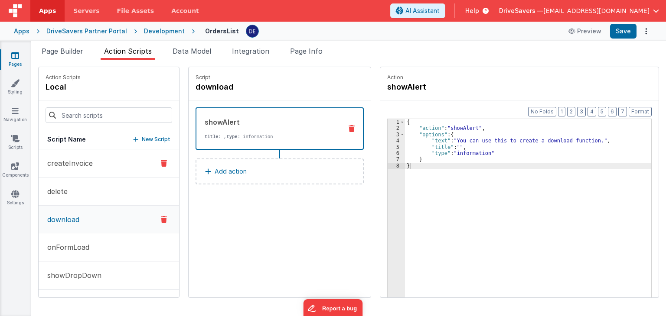
click at [74, 188] on button "delete" at bounding box center [109, 192] width 140 height 28
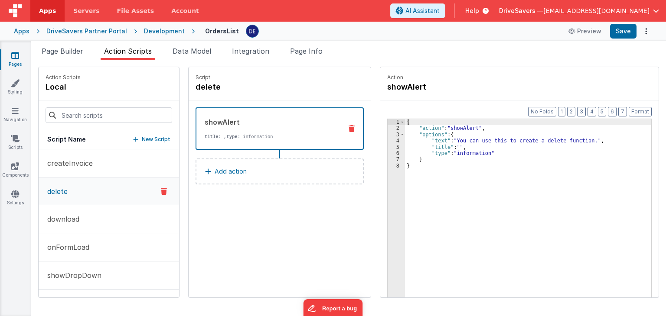
click at [72, 169] on button "createInvoice" at bounding box center [109, 164] width 140 height 28
click at [70, 45] on div "Page Builder Action Scripts Data Model Integration Page Info Snippet Library Na…" at bounding box center [348, 179] width 635 height 276
click at [67, 51] on span "Page Builder" at bounding box center [63, 51] width 42 height 9
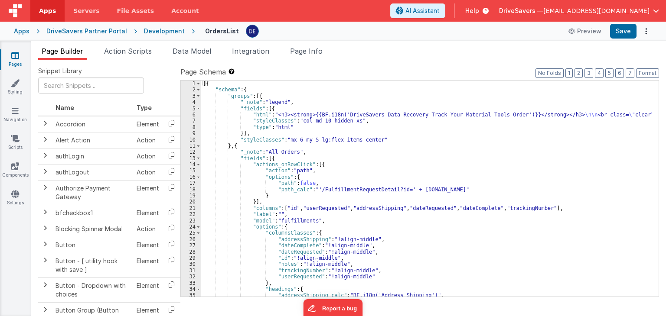
click at [147, 37] on div "Apps DriveSavers Partner Portal Development OrdersList Preview Save" at bounding box center [333, 31] width 666 height 19
click at [149, 34] on div "Development" at bounding box center [164, 31] width 41 height 9
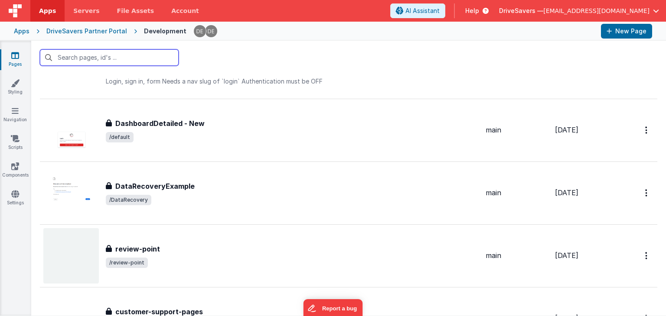
scroll to position [2384, 0]
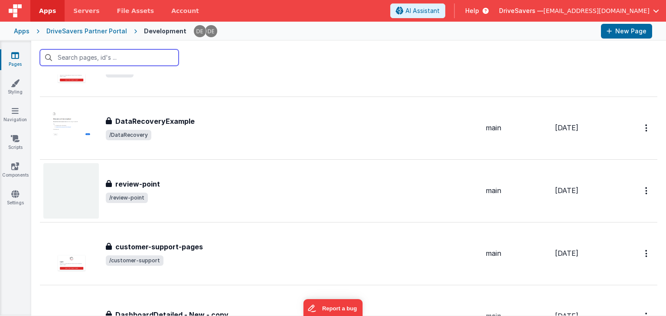
click at [148, 52] on input "text" at bounding box center [109, 57] width 139 height 16
type input "k"
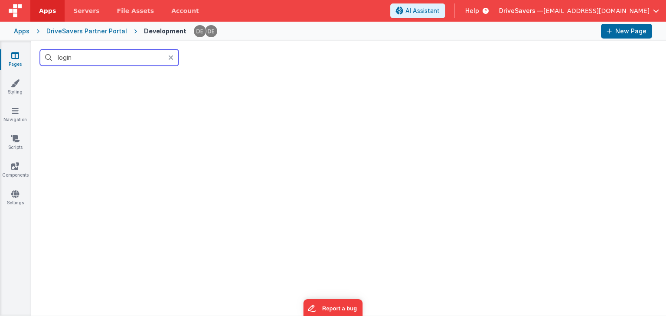
scroll to position [347, 0]
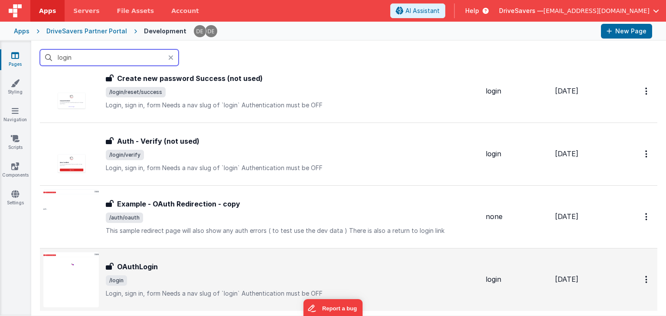
type input "login"
click at [220, 271] on div "OAuthLogin OAuthLogin /login Login, sign in, formNeeds a nav slug of `login`A…" at bounding box center [292, 280] width 373 height 36
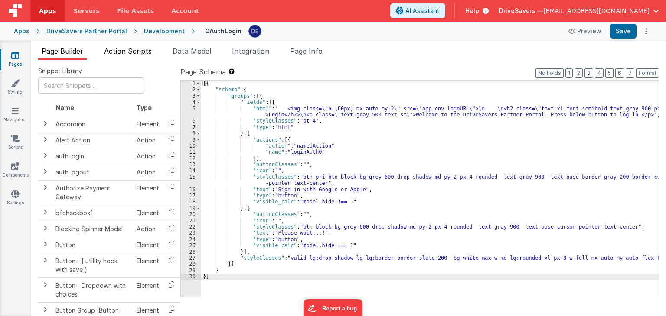
click at [130, 54] on span "Action Scripts" at bounding box center [128, 51] width 48 height 9
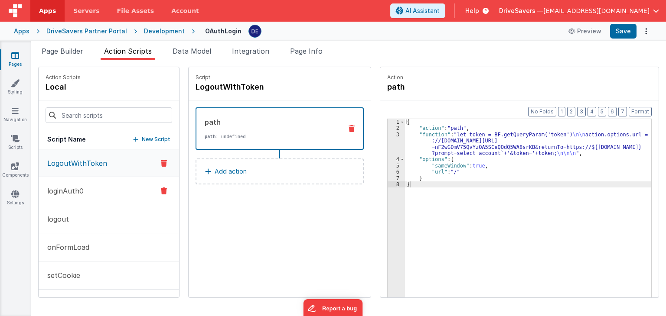
click at [90, 188] on button "loginAuth0" at bounding box center [109, 191] width 140 height 28
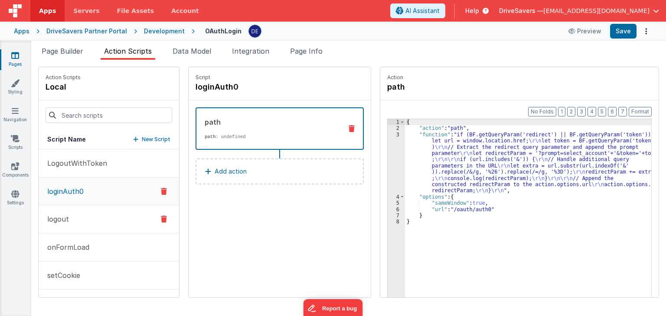
click at [86, 215] on button "logout" at bounding box center [109, 219] width 140 height 28
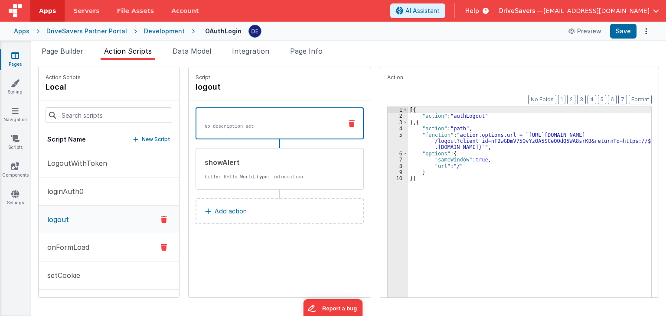
click at [81, 252] on button "onFormLoad" at bounding box center [109, 248] width 140 height 28
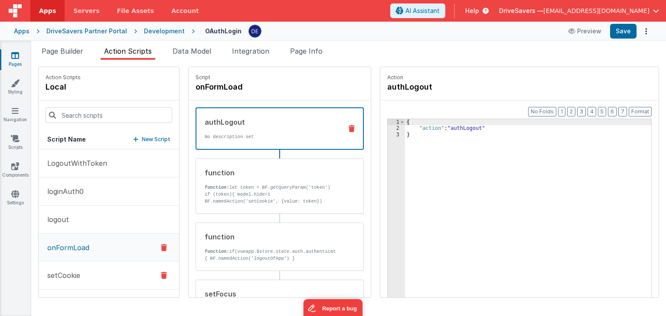
click at [69, 280] on p "setCookie" at bounding box center [61, 275] width 38 height 10
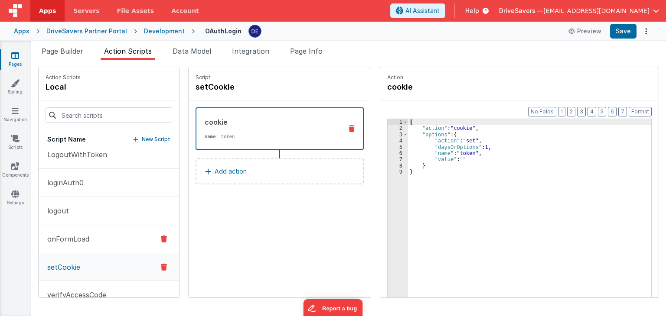
scroll to position [26, 0]
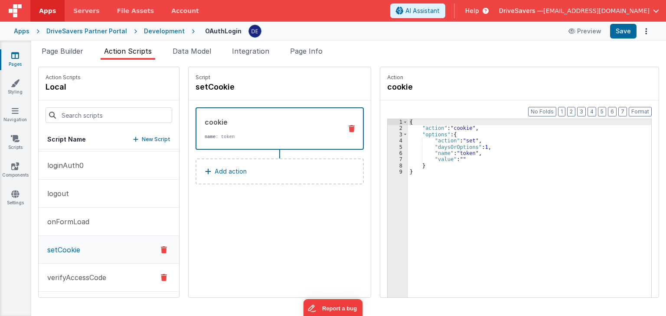
click at [71, 280] on p "verifyAccessCode" at bounding box center [74, 278] width 64 height 10
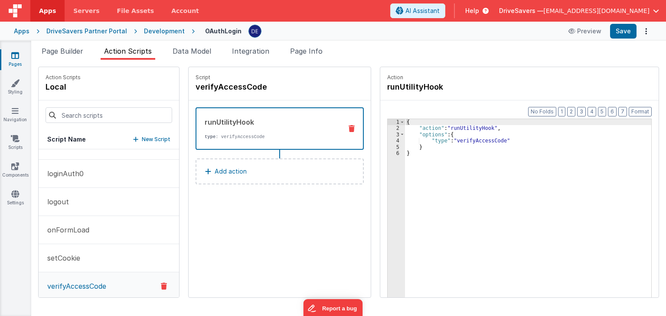
scroll to position [0, 0]
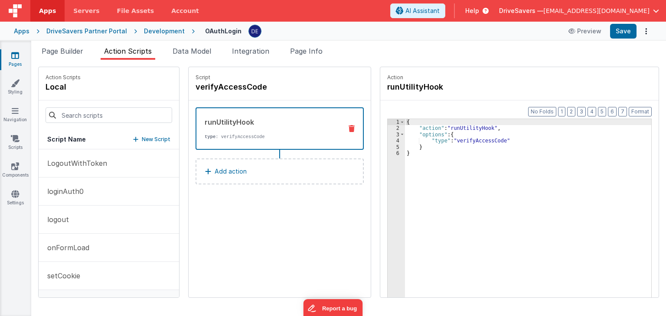
click at [10, 63] on link "Pages" at bounding box center [15, 59] width 31 height 17
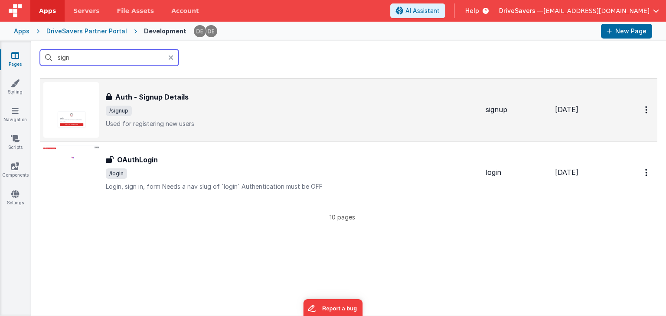
scroll to position [520, 0]
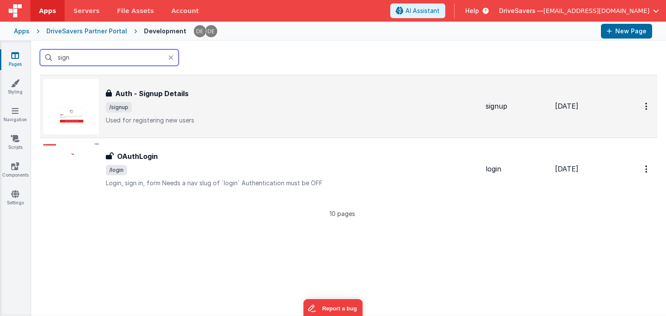
type input "sign"
click at [232, 118] on p "Used for registering new users" at bounding box center [292, 120] width 373 height 9
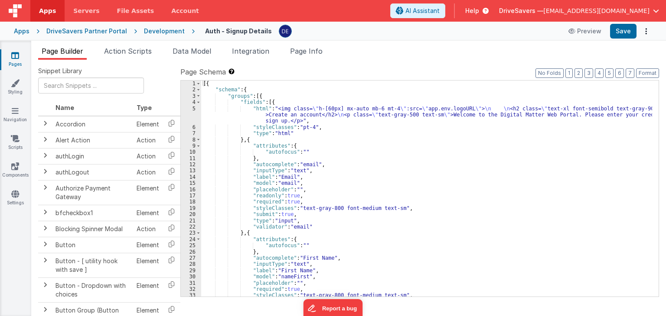
click at [130, 56] on li "Action Scripts" at bounding box center [128, 53] width 55 height 14
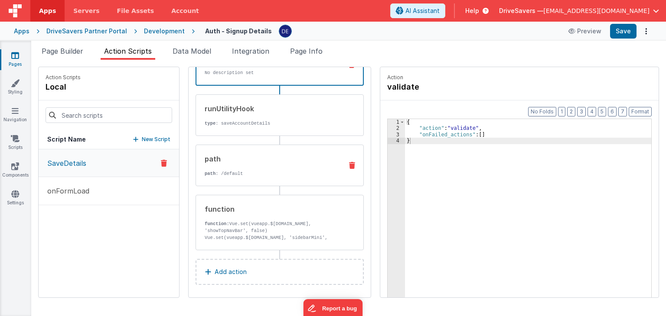
scroll to position [66, 0]
click at [106, 195] on button "onFormLoad" at bounding box center [109, 191] width 140 height 28
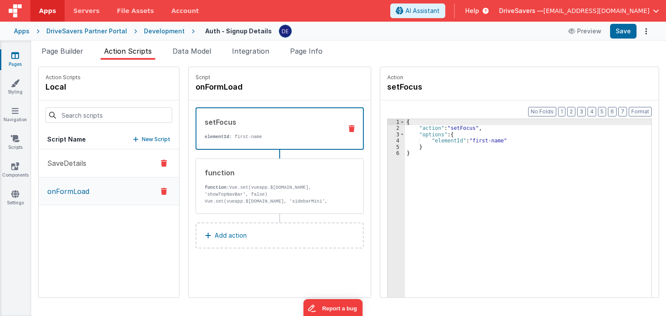
click at [101, 165] on button "SaveDetails" at bounding box center [109, 164] width 140 height 28
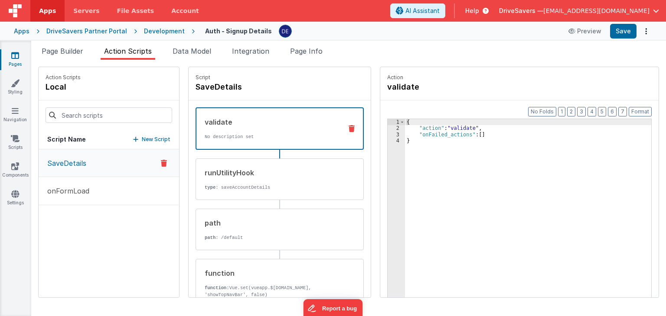
click at [80, 180] on button "onFormLoad" at bounding box center [109, 191] width 140 height 28
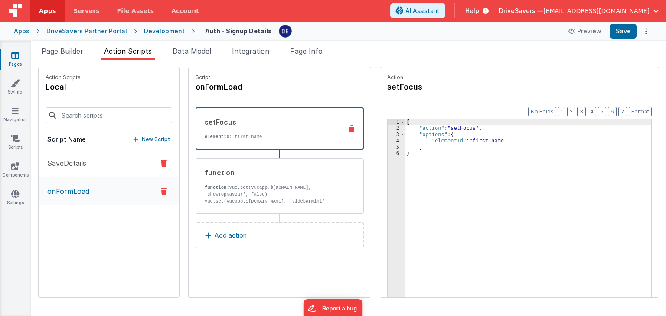
click at [75, 161] on p "SaveDetails" at bounding box center [64, 163] width 44 height 10
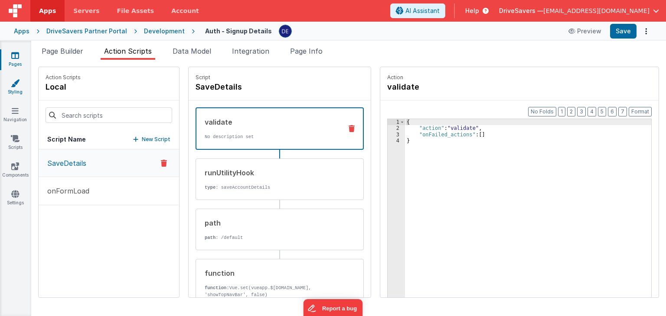
click at [13, 88] on link "Styling" at bounding box center [15, 87] width 31 height 17
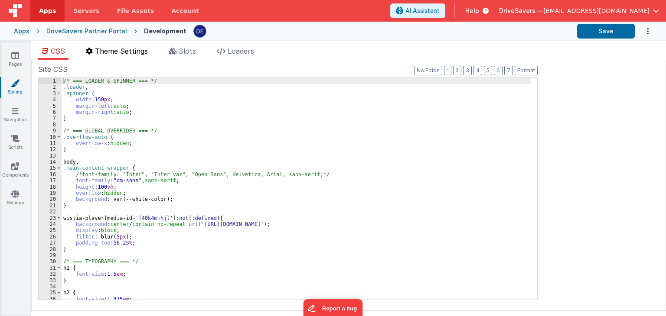
click at [143, 52] on span "Theme Settings" at bounding box center [121, 51] width 53 height 9
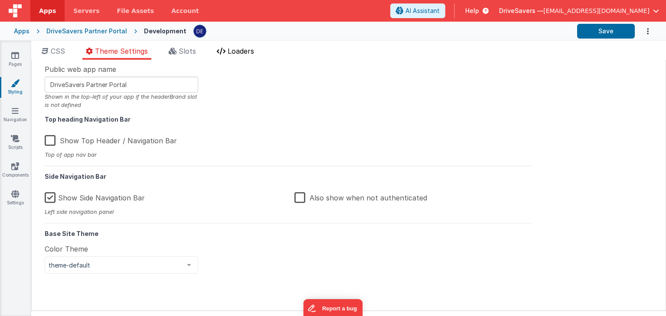
click at [215, 49] on li "Loaders" at bounding box center [235, 53] width 44 height 14
click at [199, 51] on li "Slots" at bounding box center [182, 53] width 34 height 14
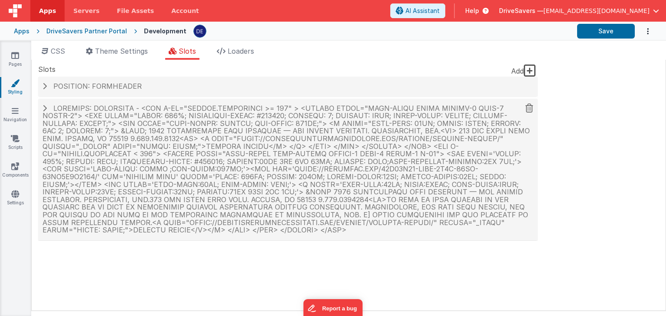
click at [51, 110] on h4 at bounding box center [287, 170] width 491 height 130
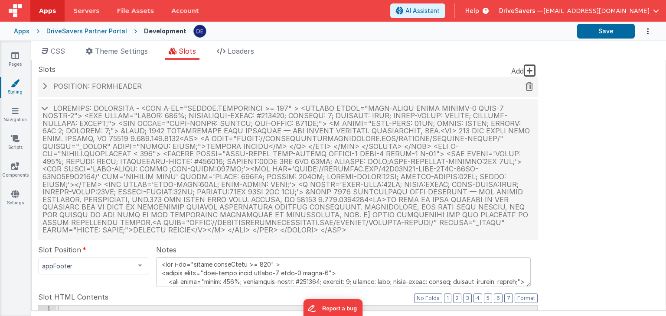
click at [45, 87] on span at bounding box center [44, 86] width 4 height 7
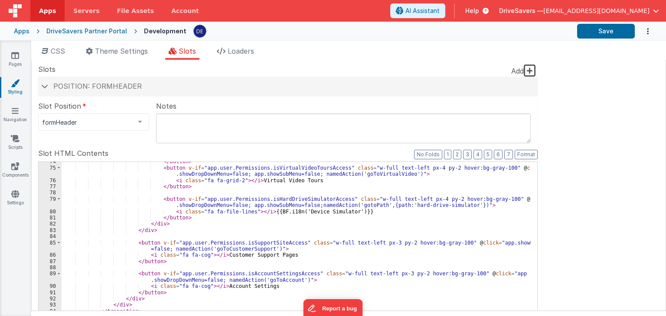
scroll to position [468, 0]
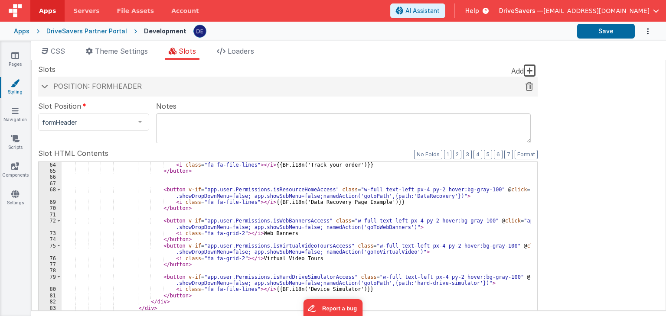
click at [42, 88] on span at bounding box center [44, 86] width 7 height 4
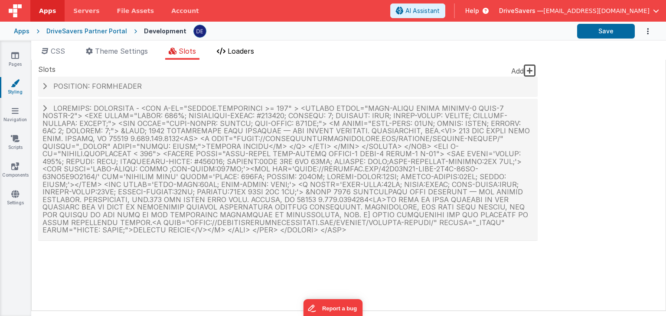
click at [241, 51] on span "Loaders" at bounding box center [241, 51] width 26 height 9
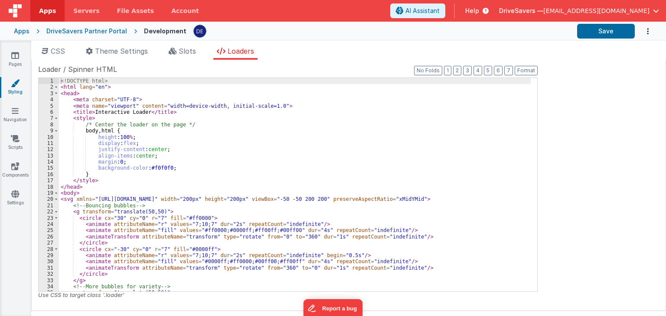
click at [206, 170] on div "<! DOCTYPE html > < html lang = "en" > < head > < meta charset = "UTF-8" > < me…" at bounding box center [295, 191] width 472 height 226
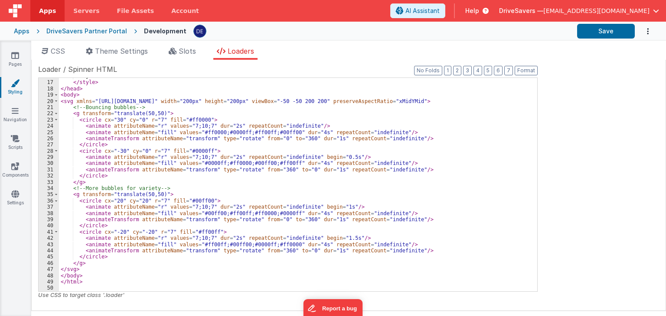
scroll to position [0, 0]
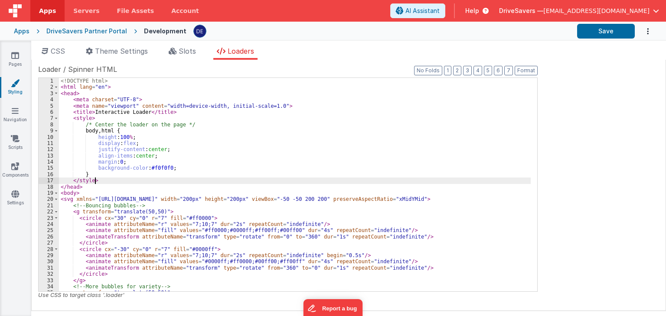
click at [205, 179] on div "<! DOCTYPE html > < html lang = "en" > < head > < meta charset = "UTF-8" > < me…" at bounding box center [295, 191] width 472 height 226
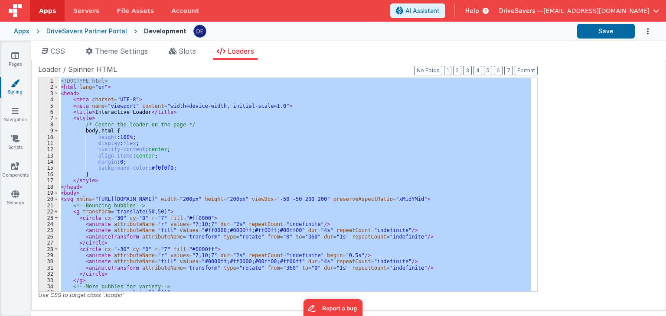
click at [316, 111] on div "<! DOCTYPE html > < html lang = "en" > < head > < meta charset = "UTF-8" > < me…" at bounding box center [295, 185] width 472 height 214
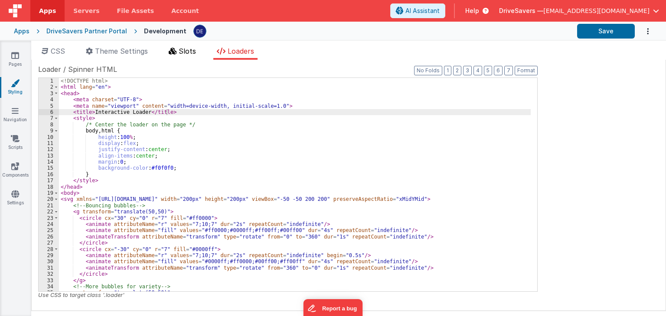
drag, startPoint x: 179, startPoint y: 53, endPoint x: 169, endPoint y: 56, distance: 10.3
click at [179, 53] on li "Slots" at bounding box center [182, 53] width 34 height 14
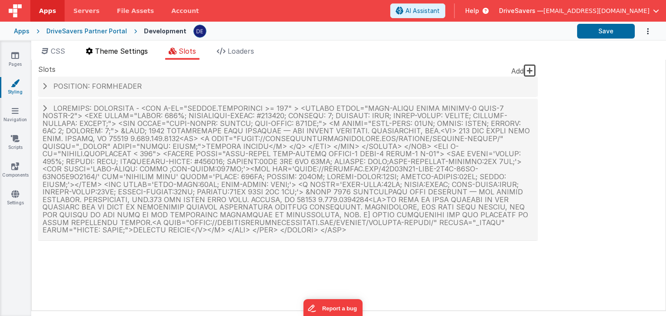
click at [134, 54] on span "Theme Settings" at bounding box center [121, 51] width 53 height 9
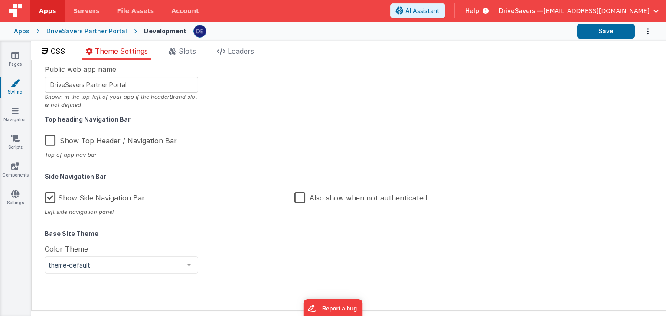
click at [57, 49] on span "CSS" at bounding box center [58, 51] width 14 height 9
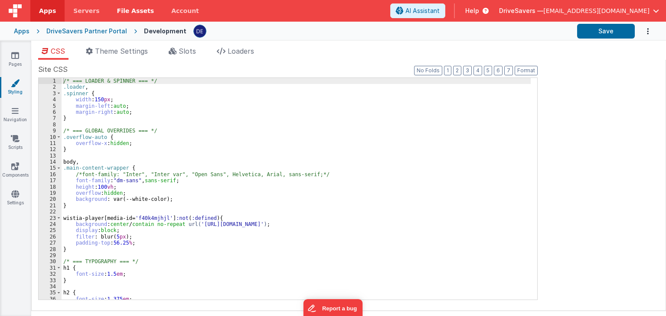
drag, startPoint x: 18, startPoint y: 59, endPoint x: 123, endPoint y: 4, distance: 118.5
click at [18, 59] on icon at bounding box center [15, 55] width 8 height 9
